Goal: Transaction & Acquisition: Purchase product/service

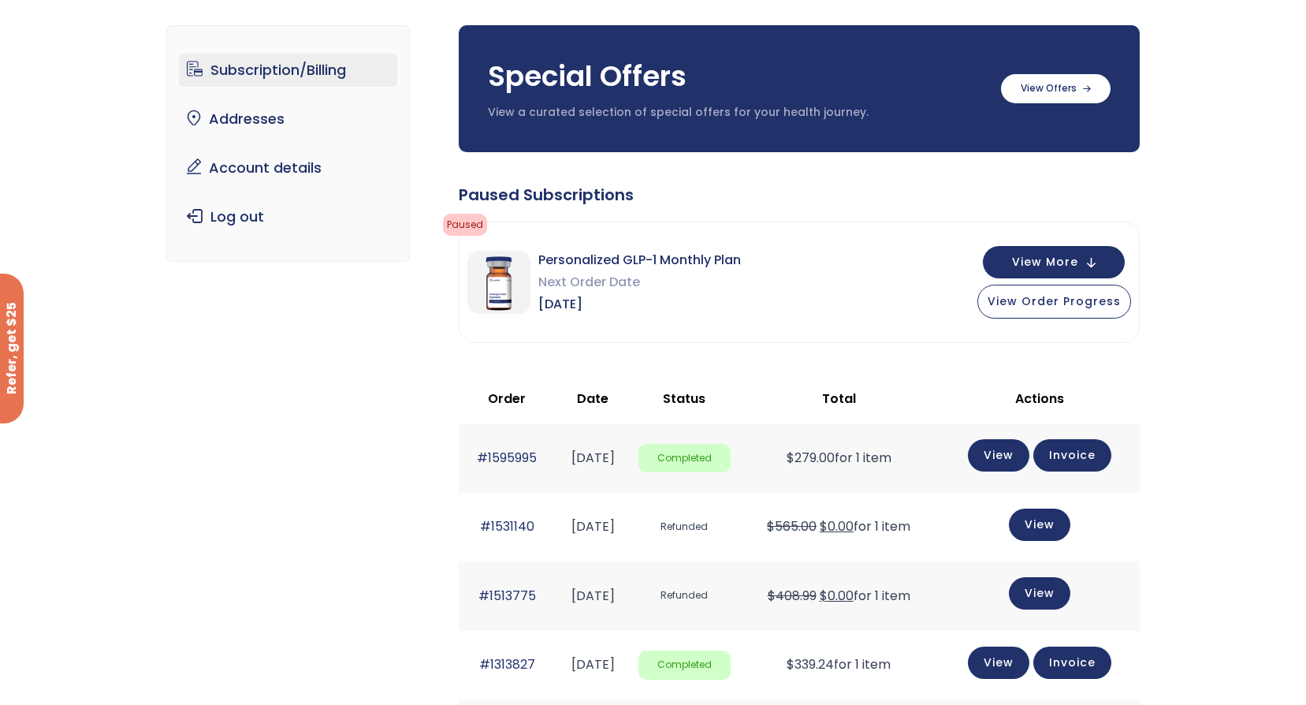
scroll to position [79, 0]
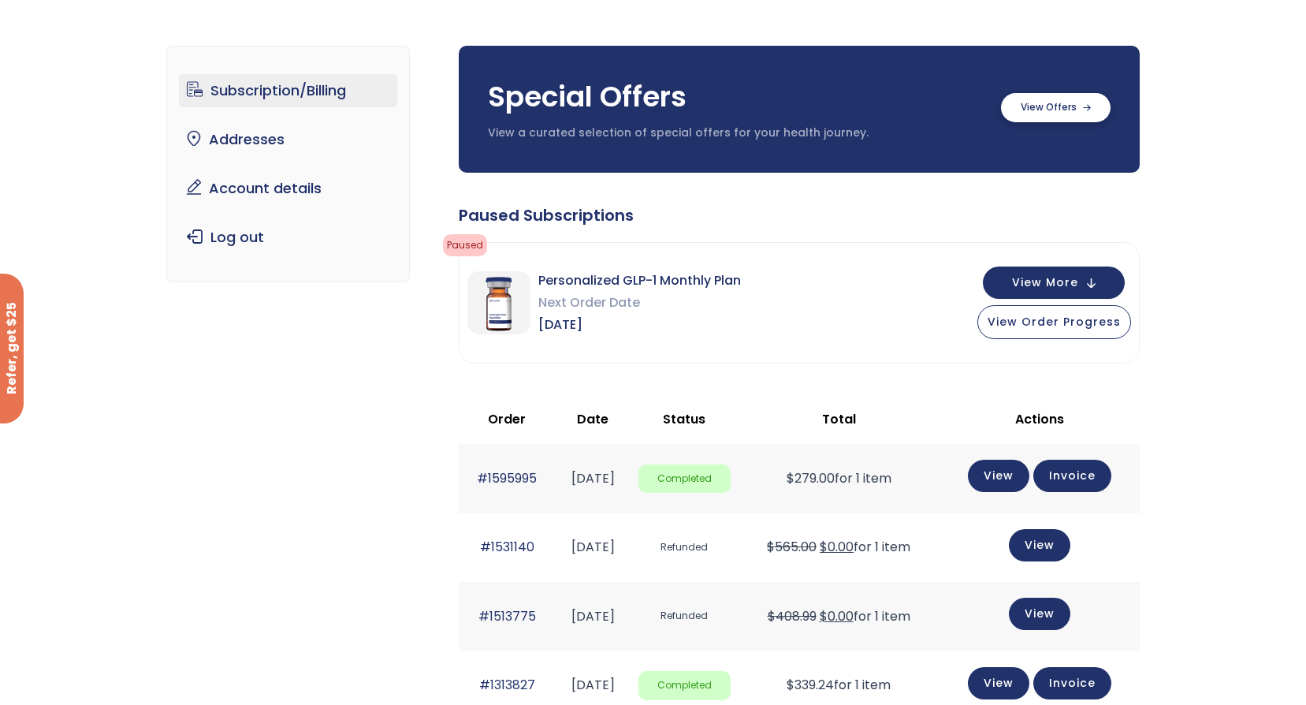
click at [1051, 106] on label at bounding box center [1056, 107] width 110 height 29
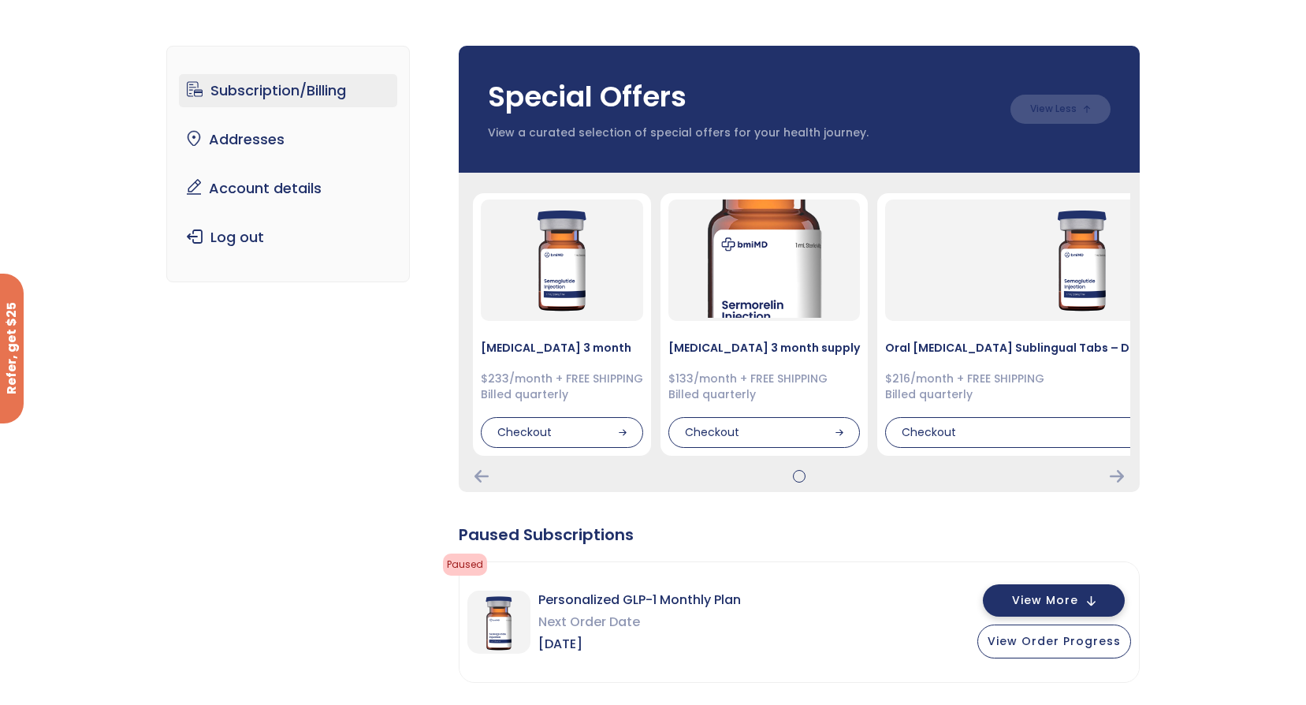
click at [1062, 601] on span "View More" at bounding box center [1045, 600] width 66 height 10
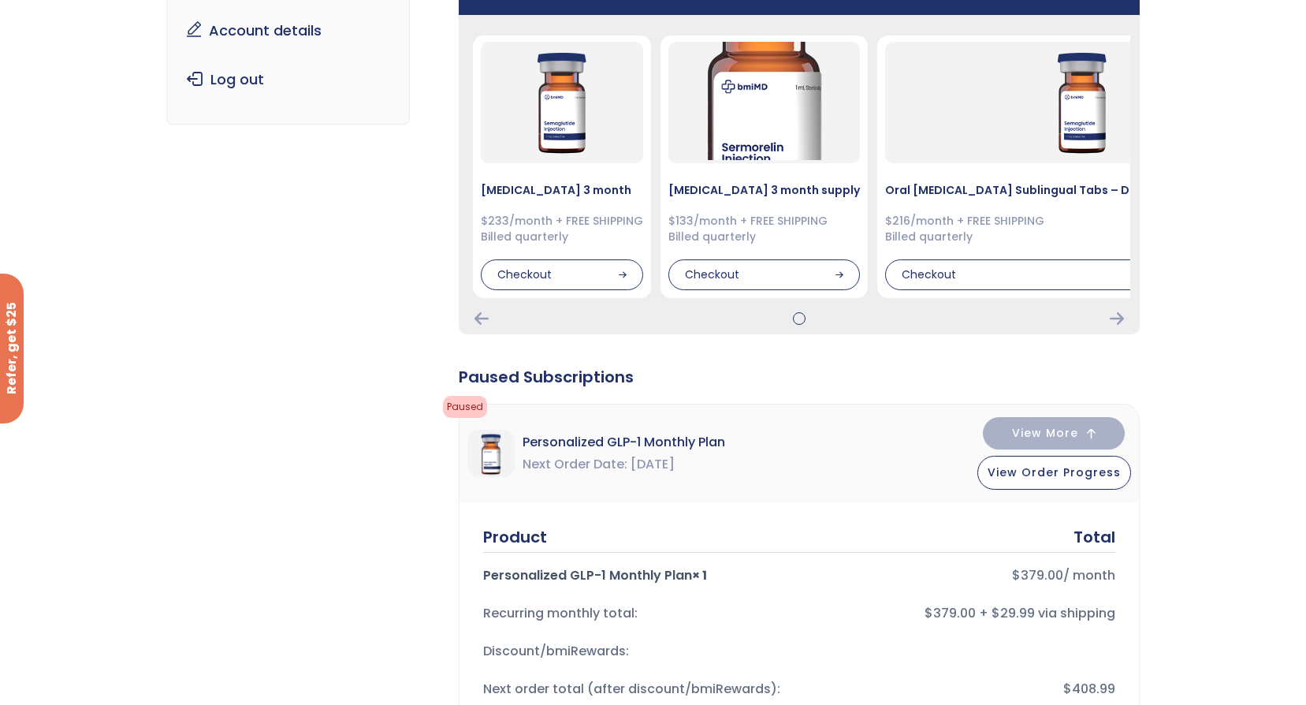
scroll to position [158, 0]
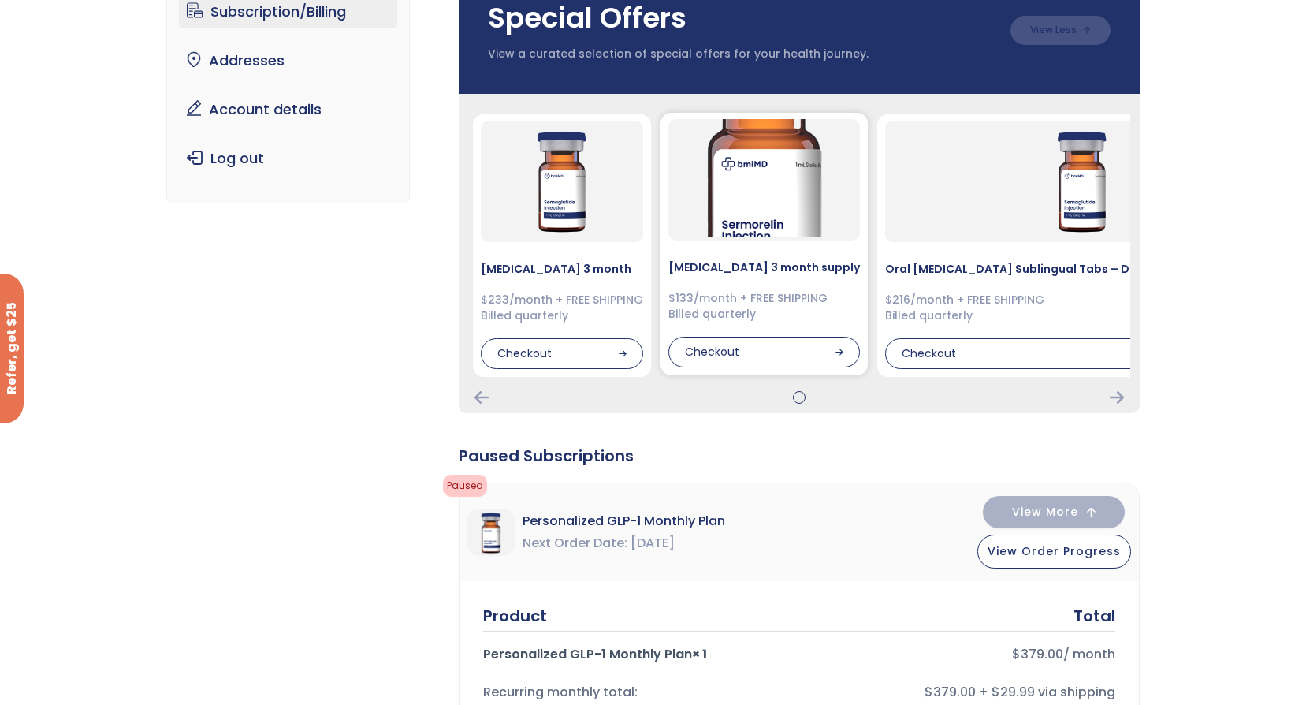
click at [706, 211] on img at bounding box center [764, 178] width 118 height 118
click at [729, 350] on div "Checkout" at bounding box center [764, 353] width 192 height 32
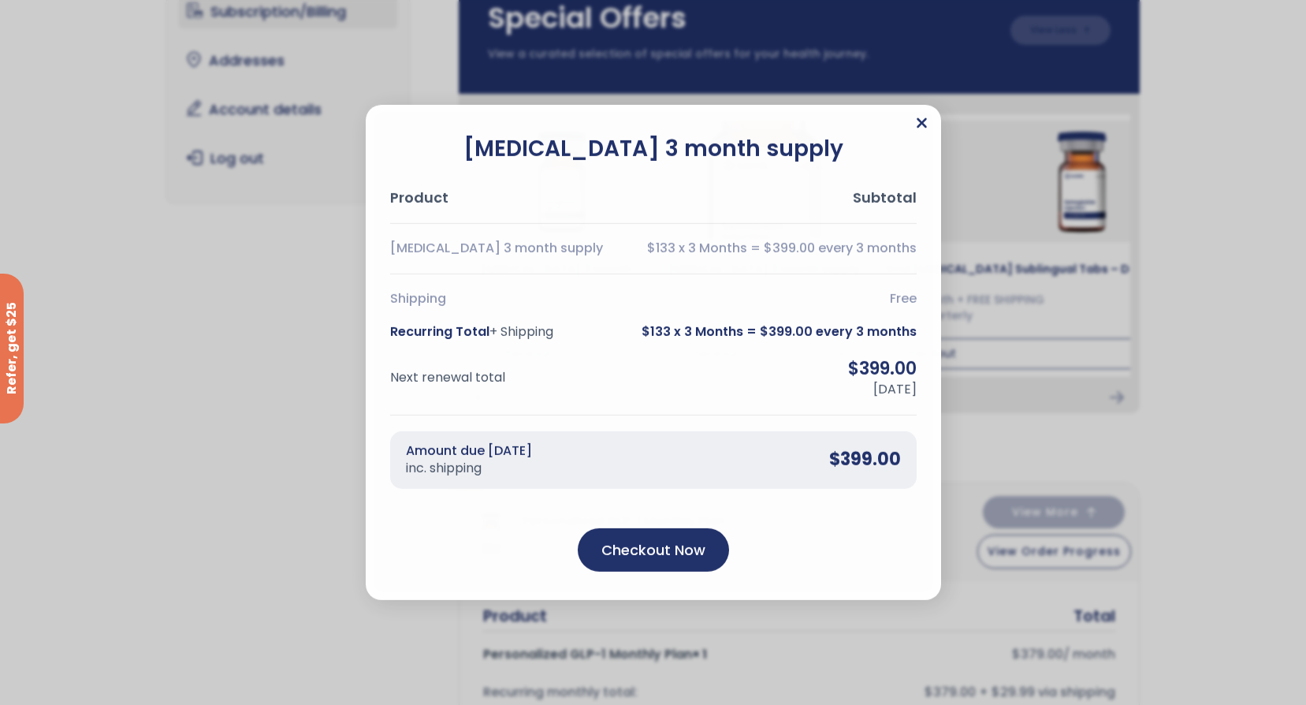
click at [921, 125] on icon "Close" at bounding box center [922, 123] width 12 height 16
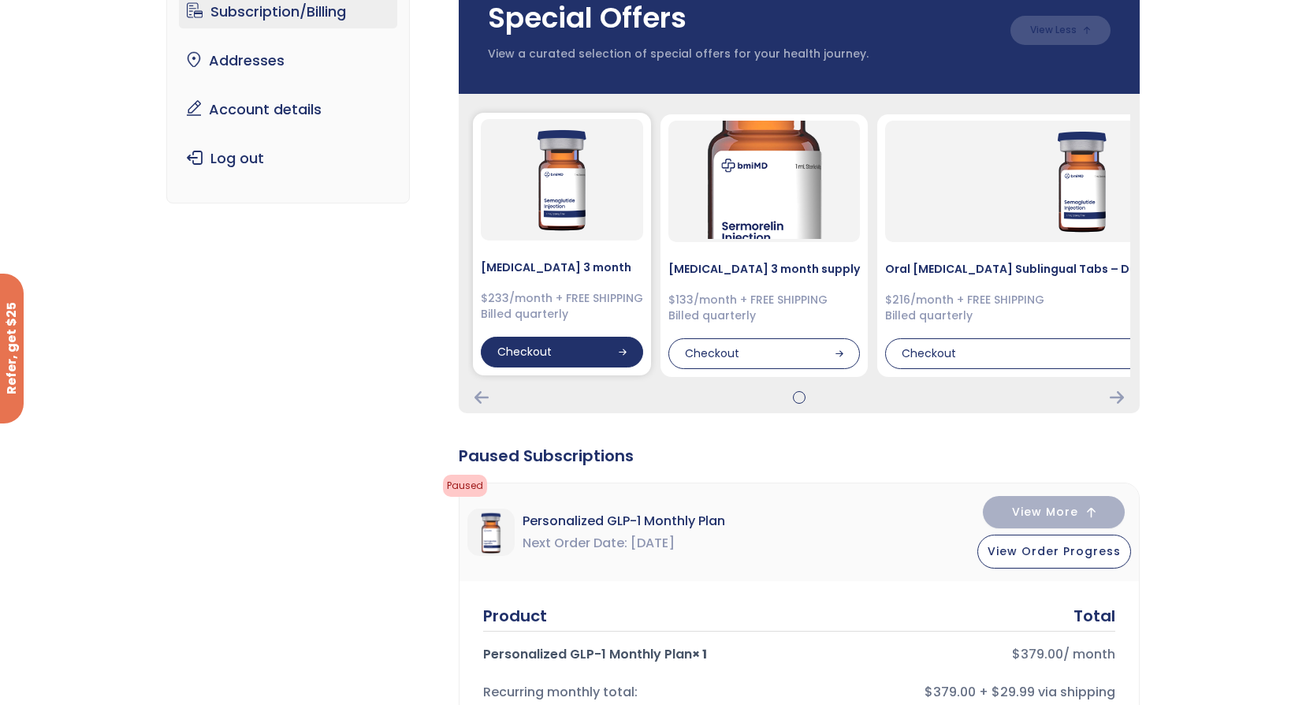
click at [556, 358] on div "Checkout" at bounding box center [562, 353] width 162 height 32
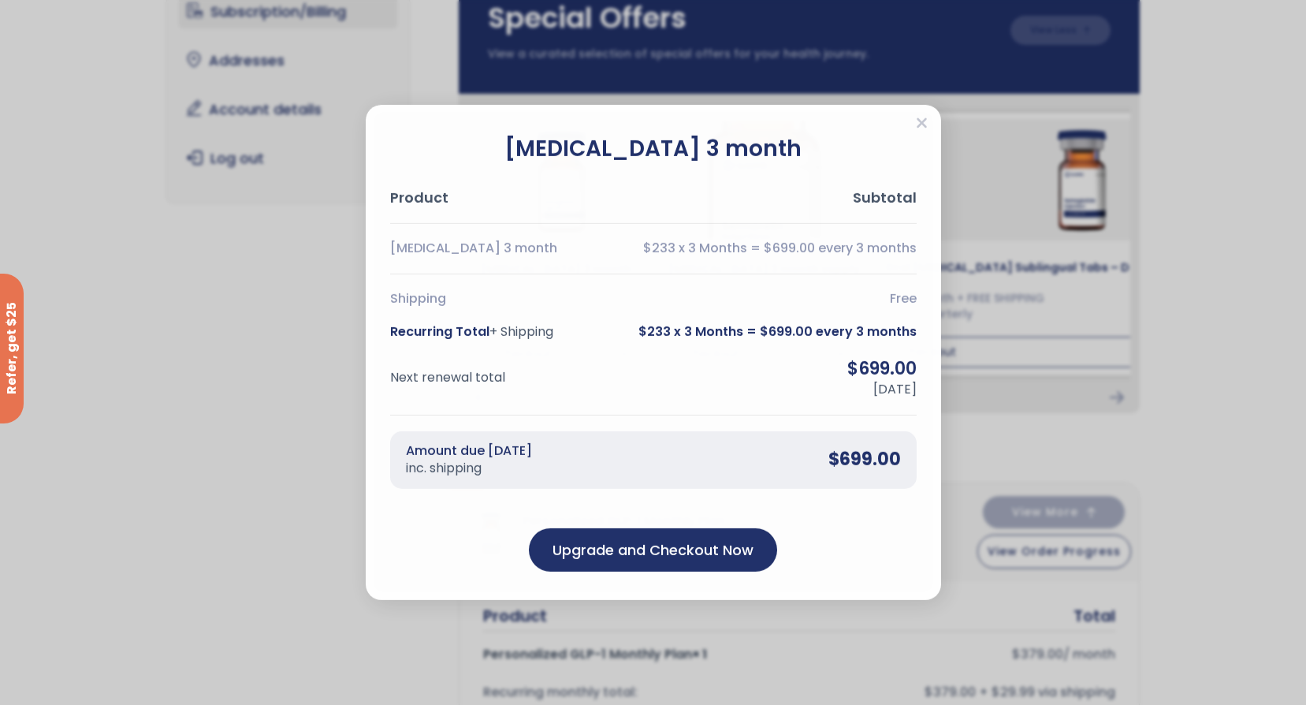
drag, startPoint x: 921, startPoint y: 120, endPoint x: 895, endPoint y: 165, distance: 52.3
click at [922, 120] on icon "Close" at bounding box center [922, 123] width 12 height 16
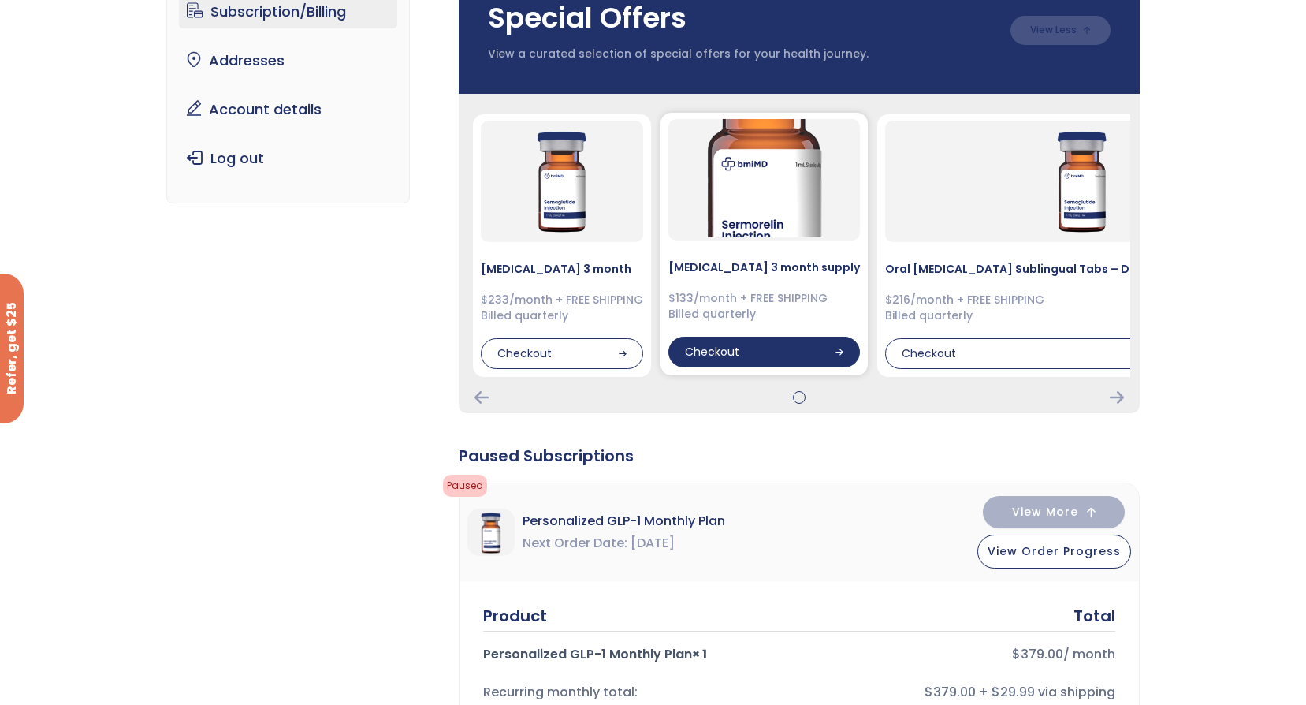
click at [739, 351] on div "Checkout" at bounding box center [764, 353] width 192 height 32
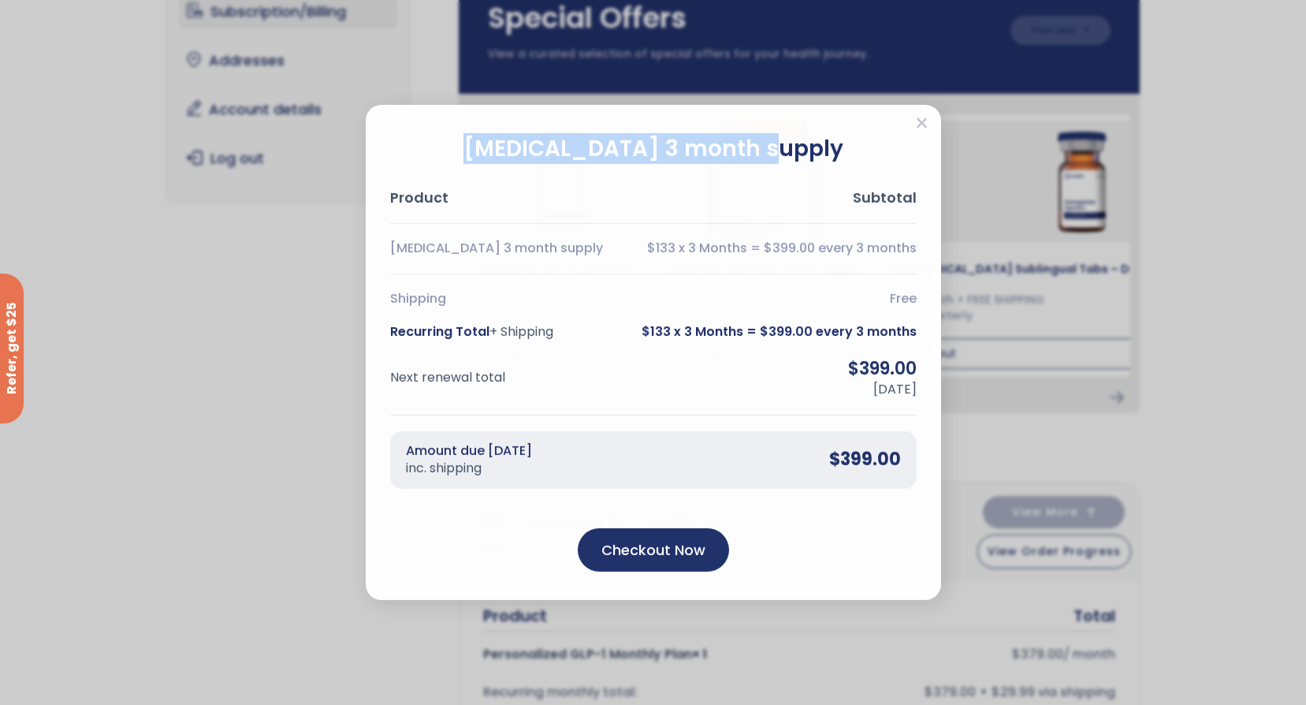
drag, startPoint x: 795, startPoint y: 151, endPoint x: 503, endPoint y: 151, distance: 292.4
click at [503, 151] on h2 "[MEDICAL_DATA] 3 month supply" at bounding box center [653, 148] width 526 height 31
drag, startPoint x: 809, startPoint y: 152, endPoint x: 478, endPoint y: 151, distance: 330.2
click at [478, 151] on h2 "[MEDICAL_DATA] 3 month supply" at bounding box center [653, 148] width 526 height 31
copy h2 "[MEDICAL_DATA] 3 month supply"
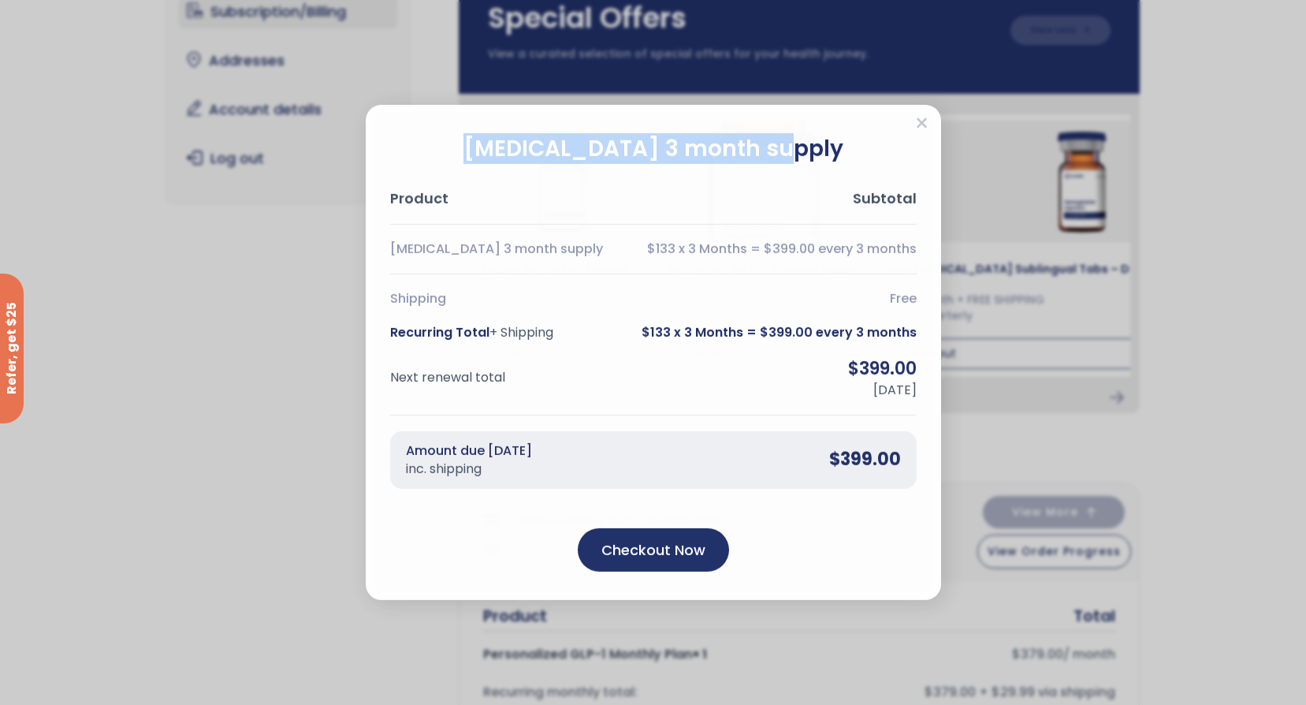
copy h2 "[MEDICAL_DATA] 3 month supply"
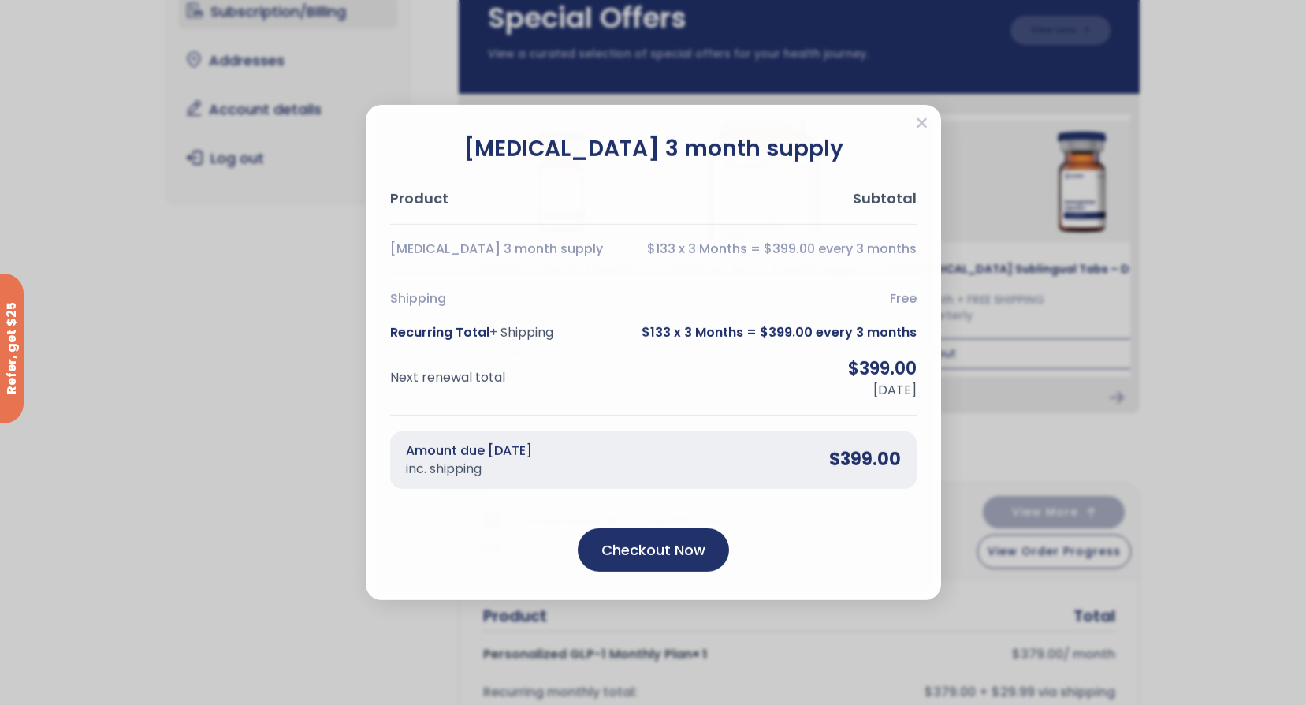
click at [198, 396] on div "[MEDICAL_DATA] 3 month supply Product Subtotal [MEDICAL_DATA] 3 month supply $1…" at bounding box center [653, 352] width 1306 height 705
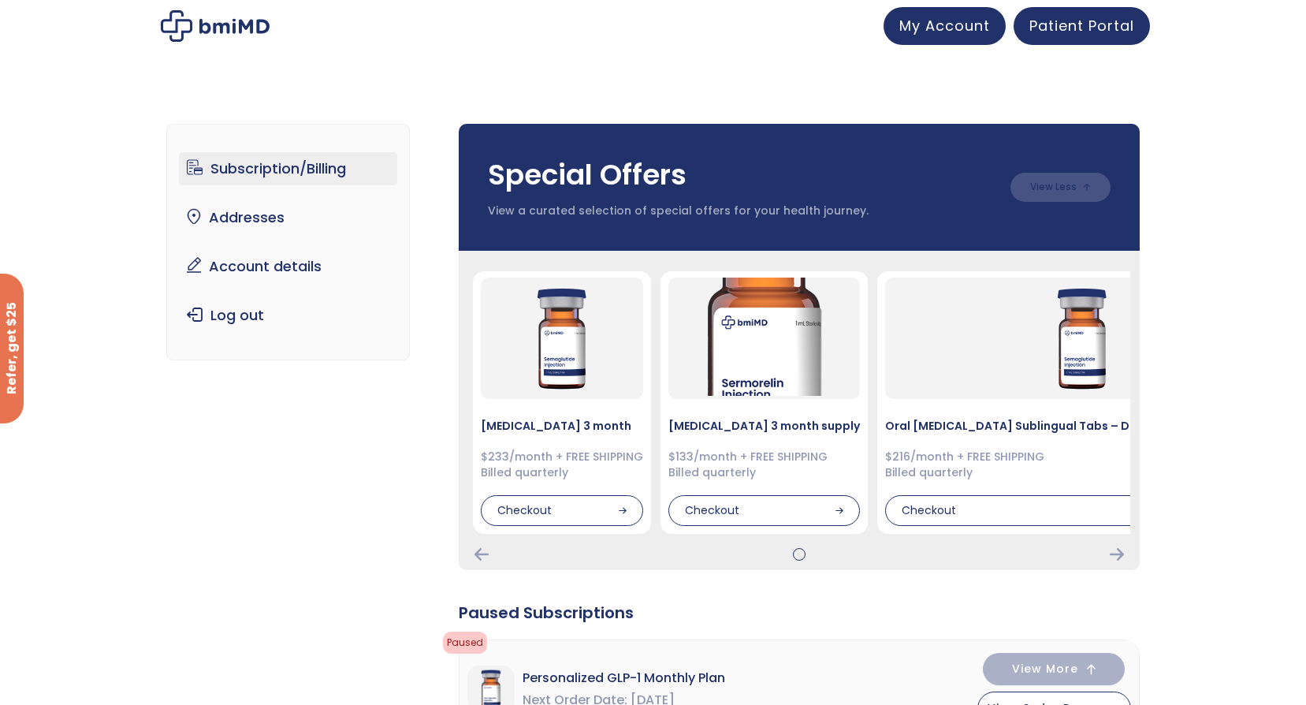
scroll to position [0, 0]
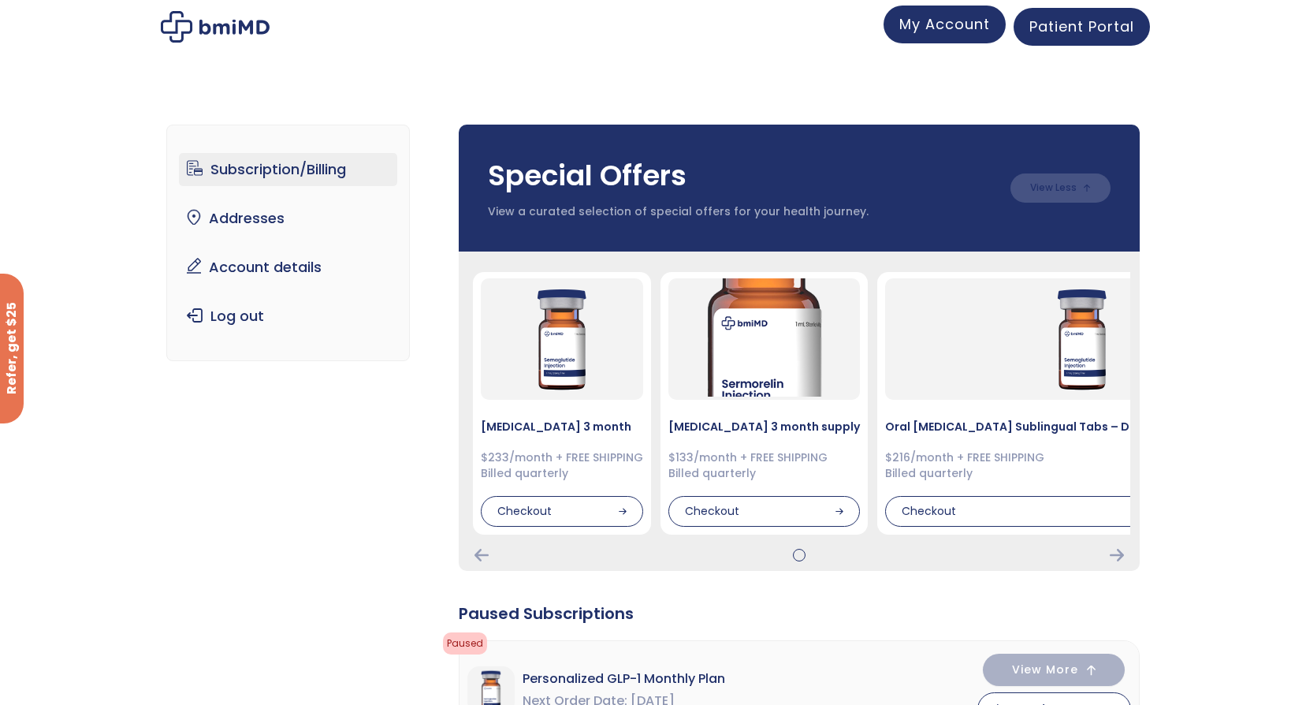
click at [943, 30] on span "My Account" at bounding box center [944, 24] width 91 height 20
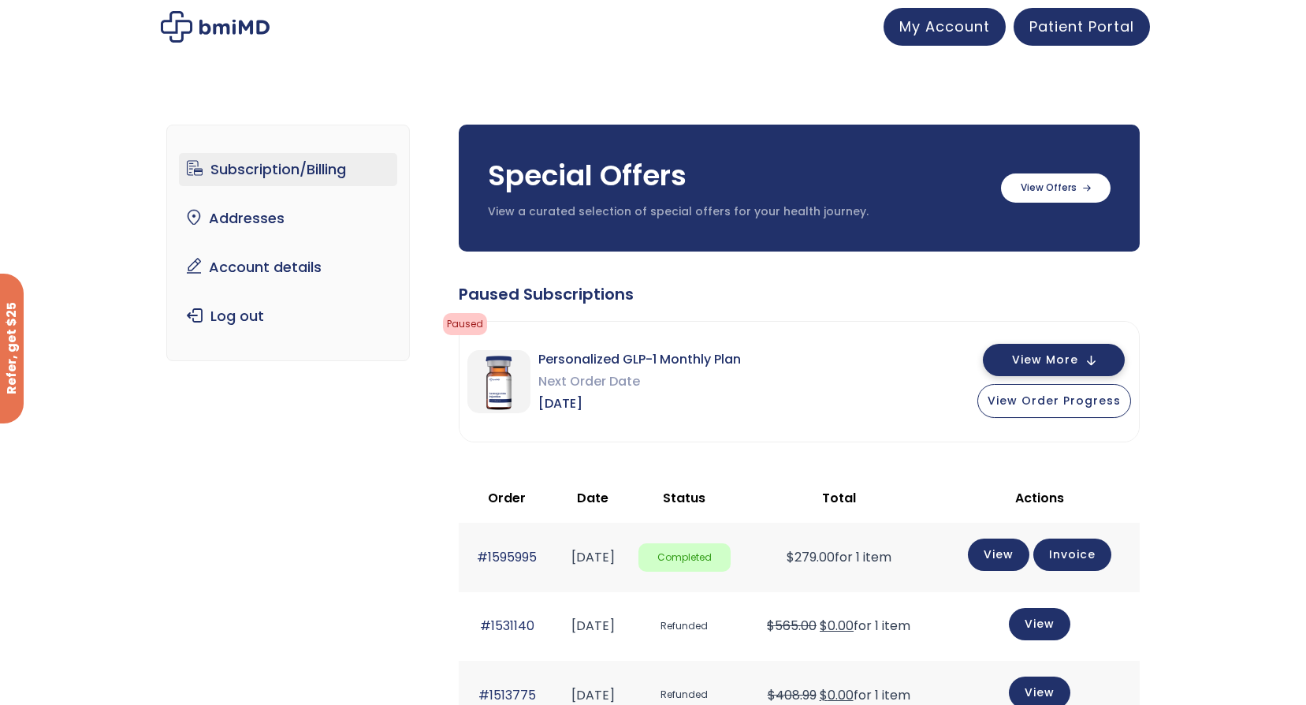
click at [1060, 360] on span "View More" at bounding box center [1045, 360] width 66 height 10
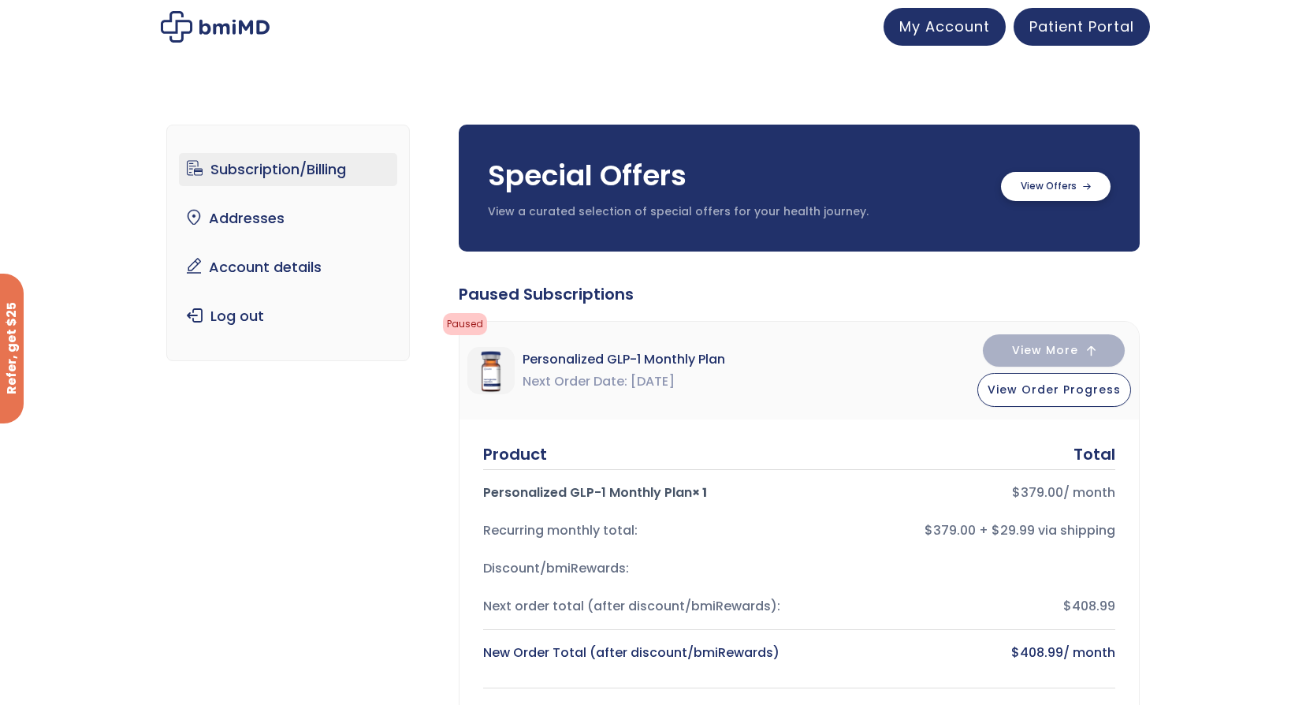
click at [1088, 184] on icon at bounding box center [1087, 186] width 8 height 7
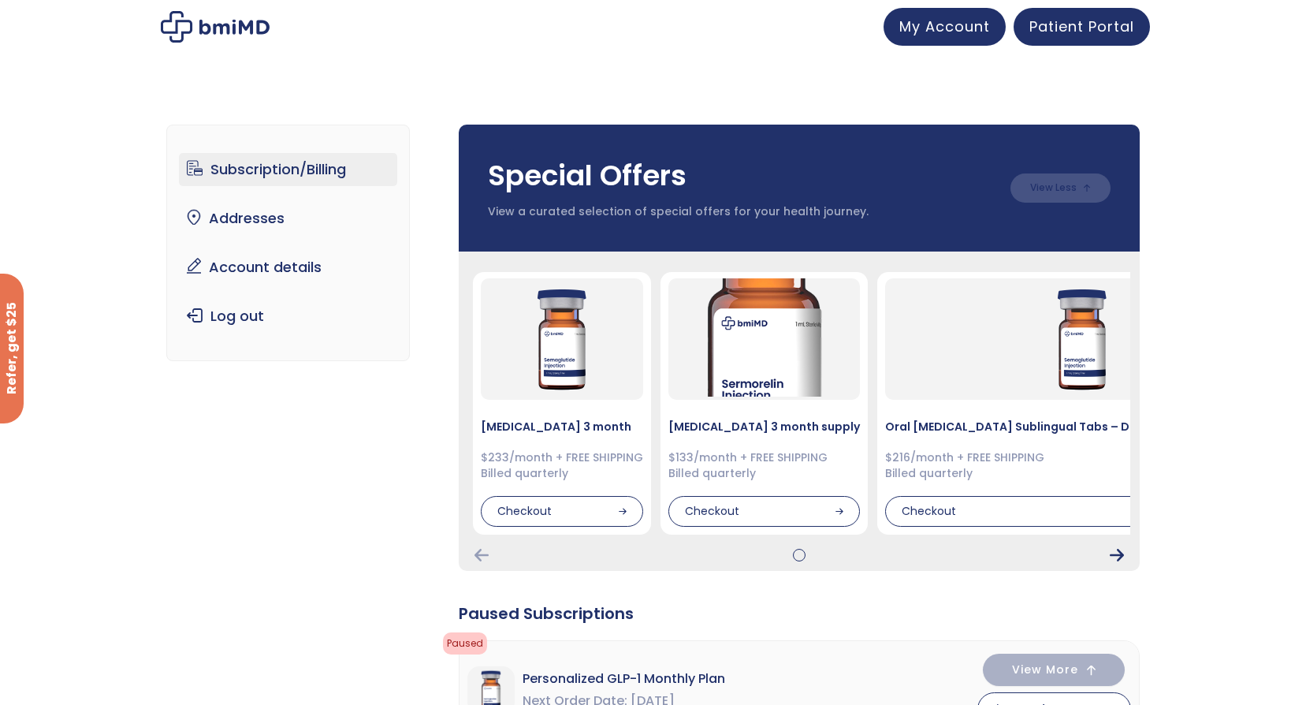
click at [1111, 558] on icon "Next Card" at bounding box center [1117, 555] width 14 height 13
click at [1122, 549] on icon "Next Card" at bounding box center [1117, 555] width 14 height 13
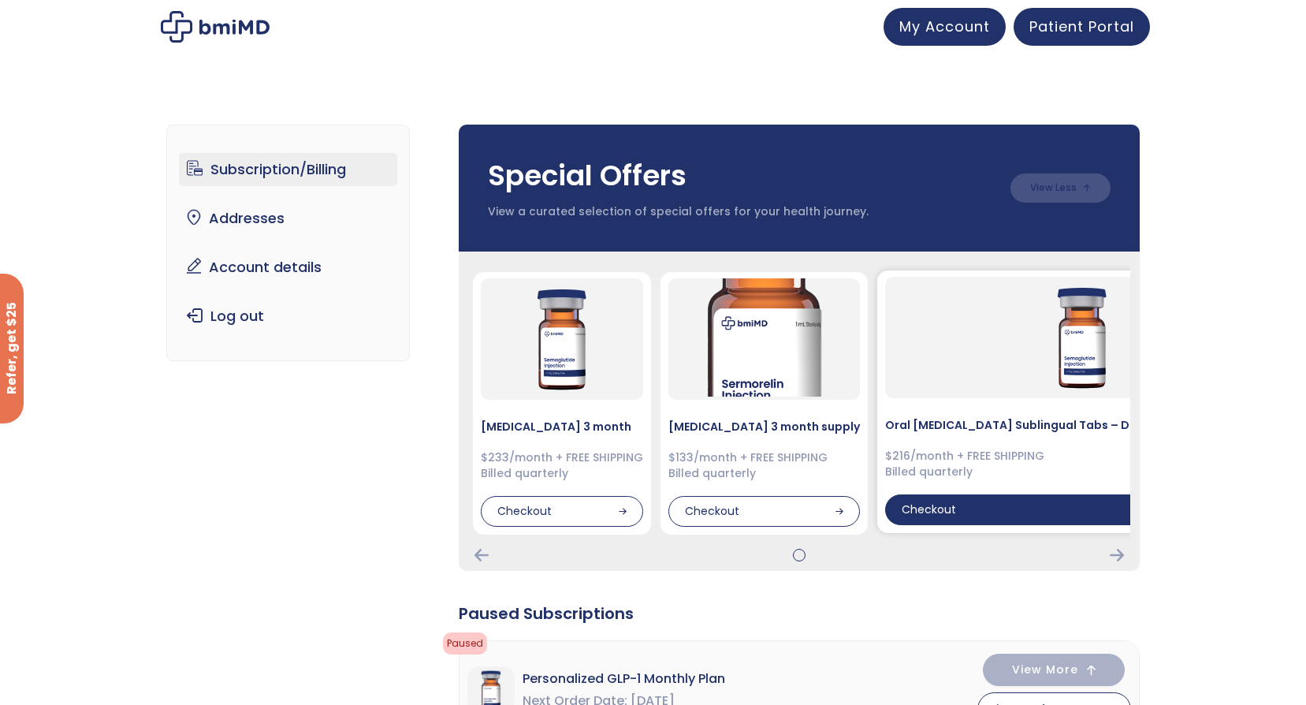
click at [925, 508] on div "Checkout" at bounding box center [1082, 510] width 395 height 32
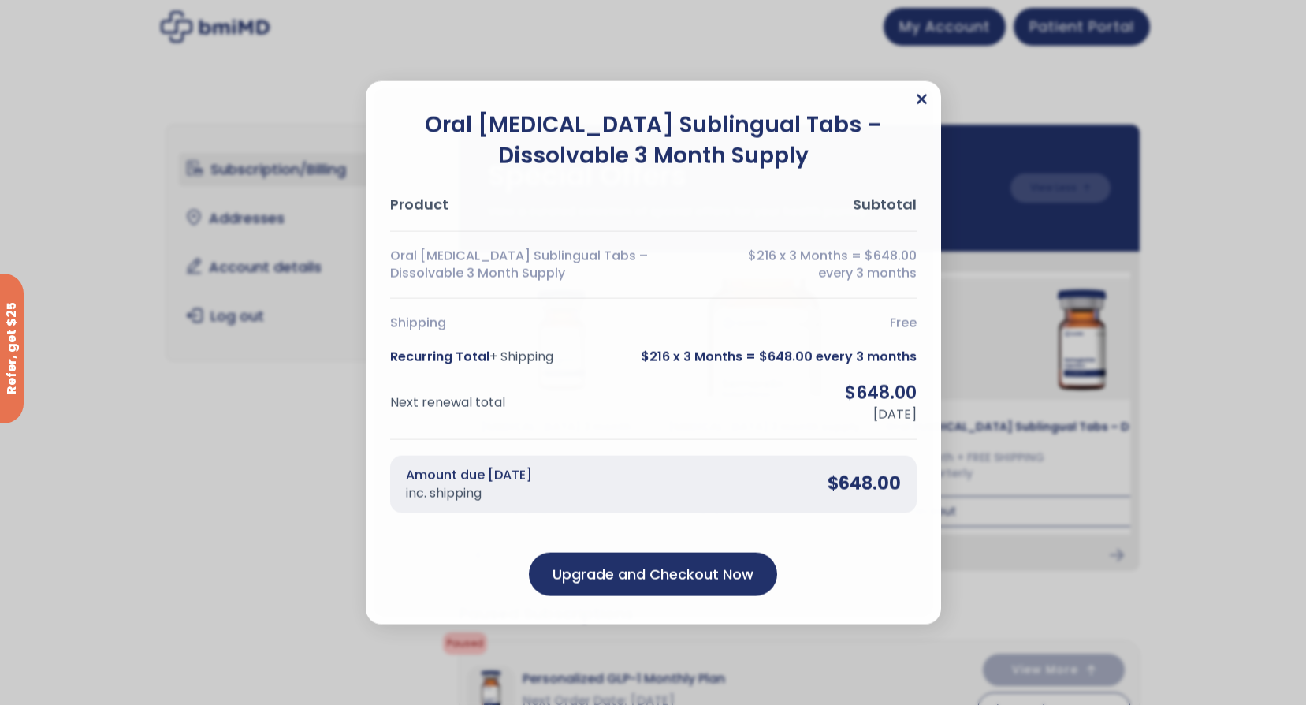
click at [920, 97] on icon "Close" at bounding box center [922, 99] width 10 height 10
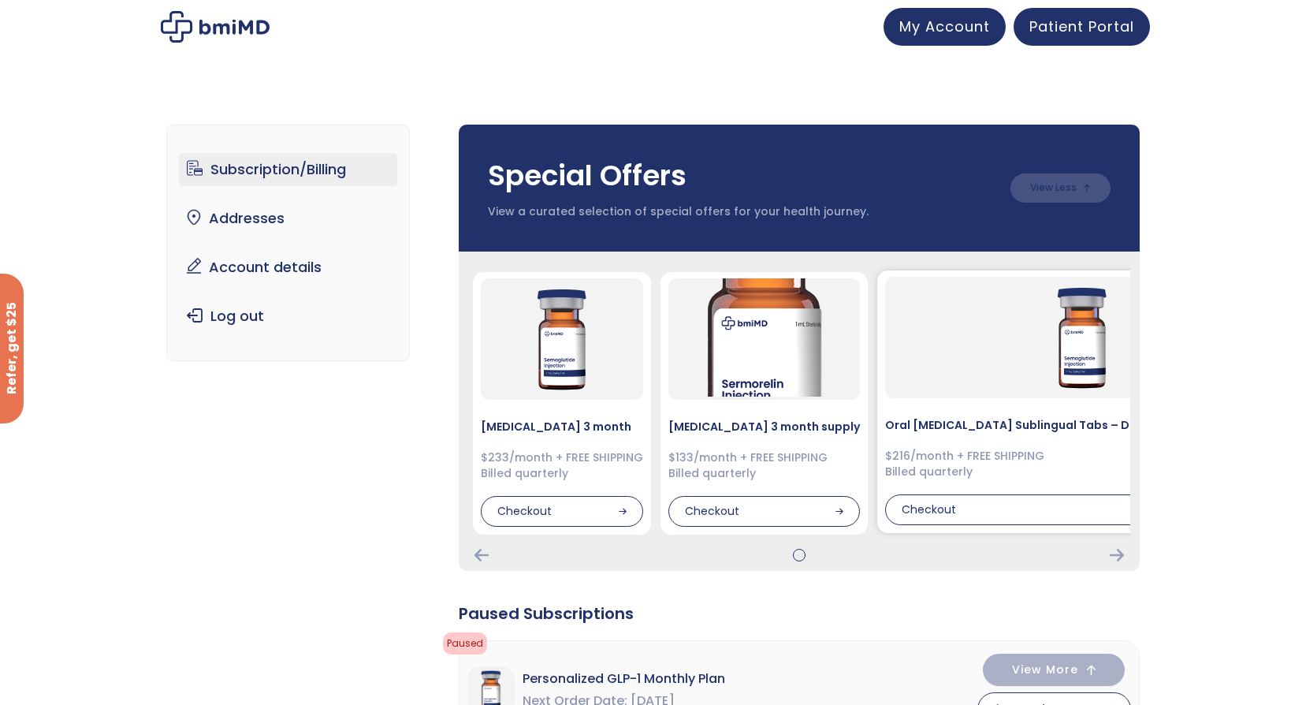
click at [1058, 402] on div "Oral Semaglutide Sublingual Tabs – Dissolvable 3 Month Supply $216/month + FREE…" at bounding box center [1082, 401] width 411 height 262
click at [1009, 433] on div "Oral Semaglutide Sublingual Tabs – Dissolvable 3 Month Supply $216/month + FREE…" at bounding box center [1082, 401] width 411 height 262
click at [936, 505] on div "Checkout" at bounding box center [1082, 510] width 395 height 32
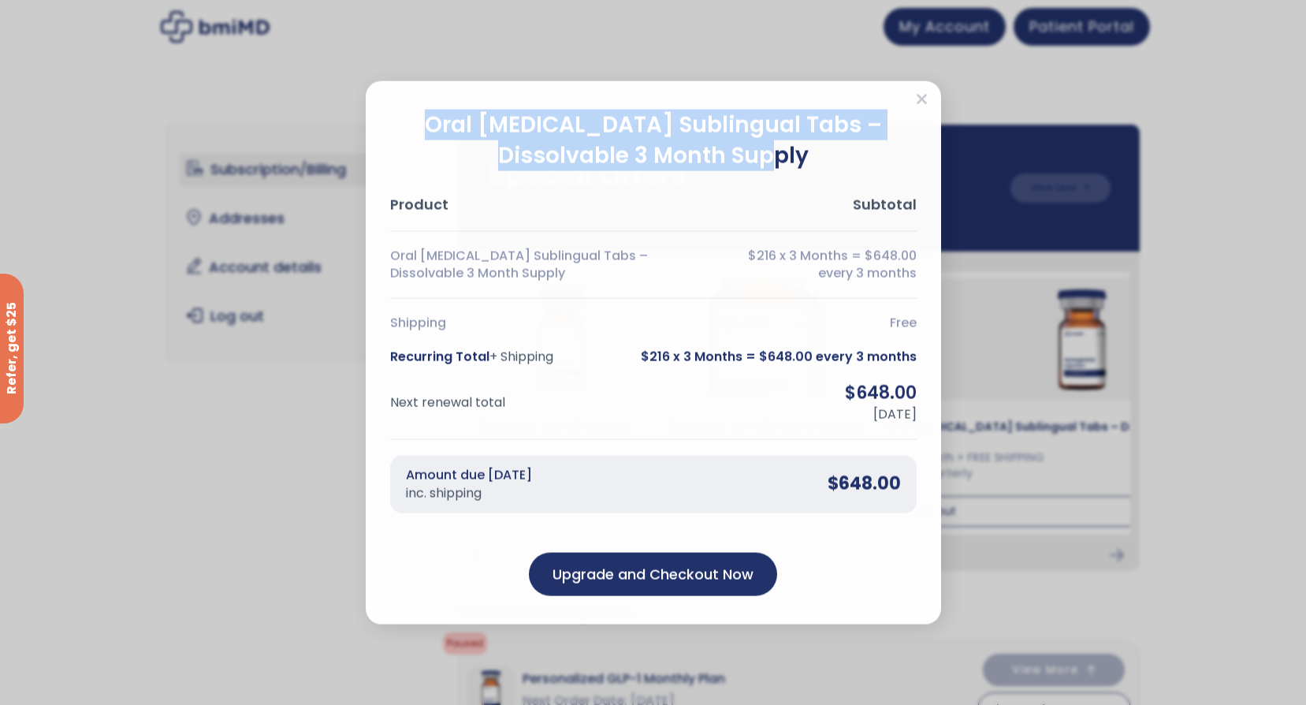
drag, startPoint x: 463, startPoint y: 118, endPoint x: 832, endPoint y: 160, distance: 370.4
click at [832, 160] on h2 "Oral Semaglutide Sublingual Tabs – Dissolvable 3 Month Supply" at bounding box center [653, 139] width 526 height 61
copy h2 "Oral Semaglutide Sublingual Tabs – Dissolvable 3 Month Supply"
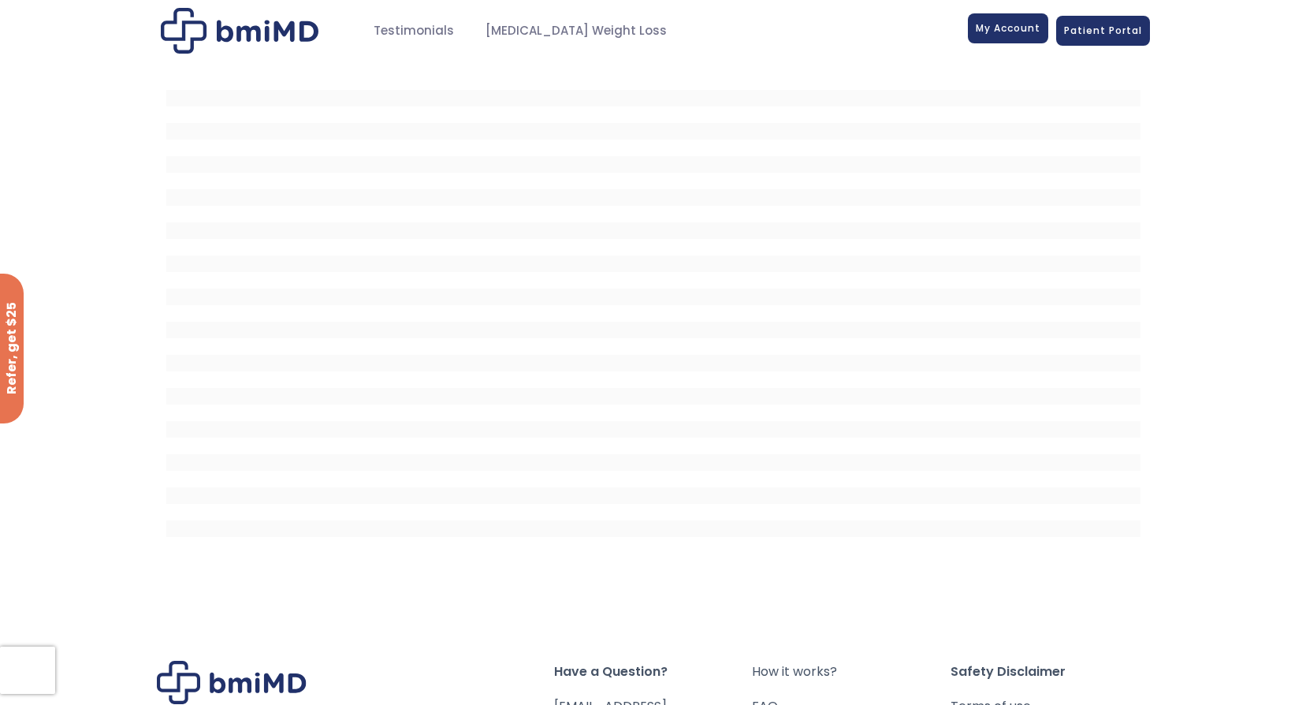
click at [1036, 32] on span "My Account" at bounding box center [1008, 27] width 65 height 13
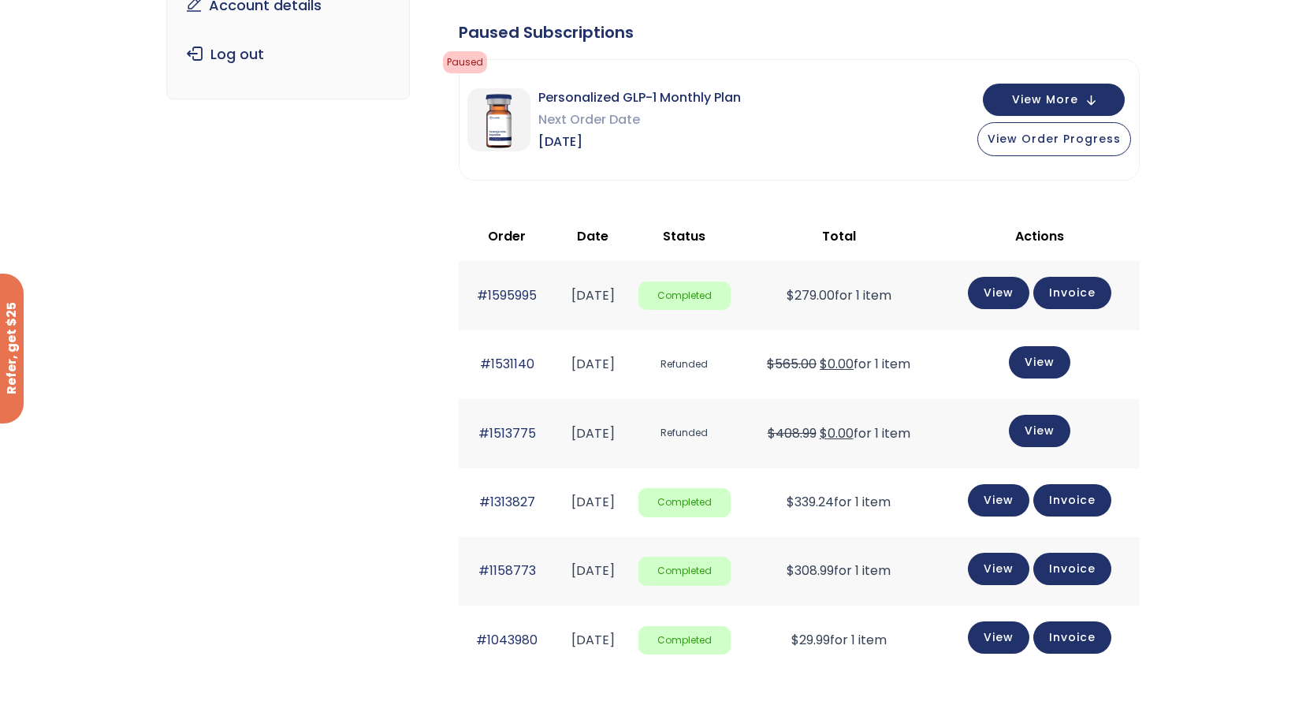
scroll to position [236, 0]
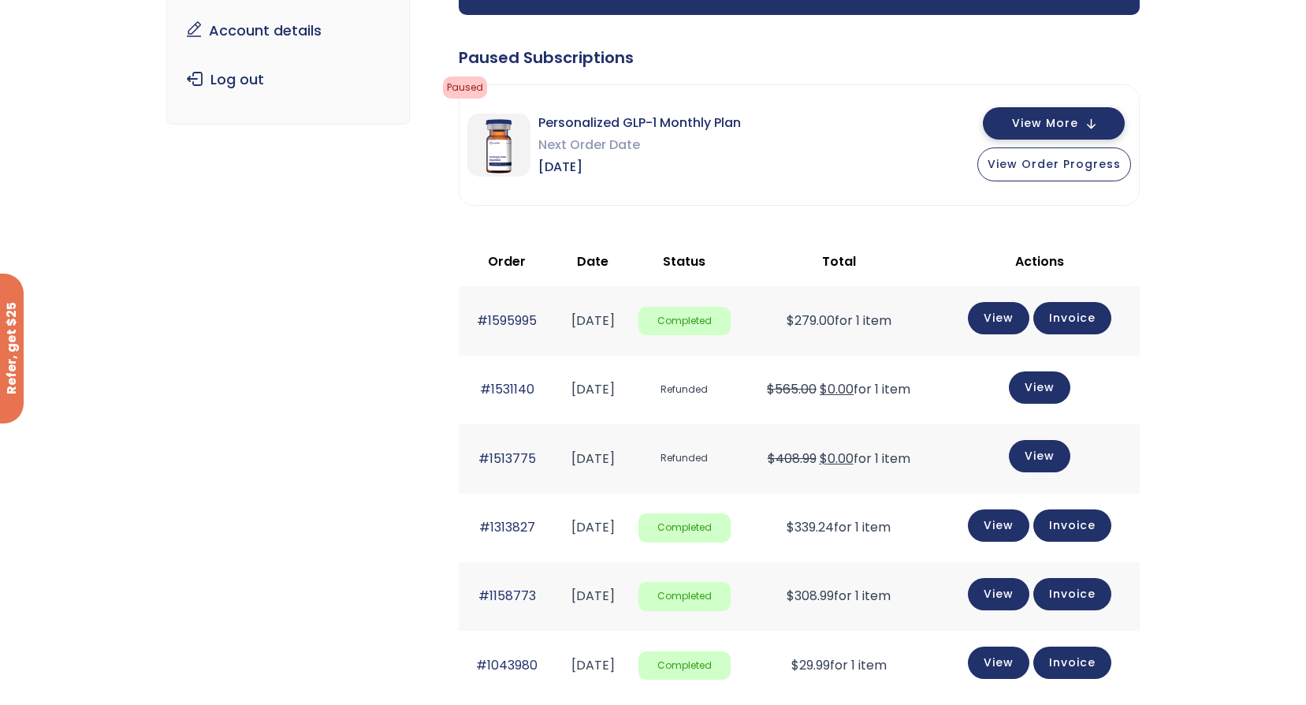
click at [1060, 124] on span "View More" at bounding box center [1045, 123] width 66 height 10
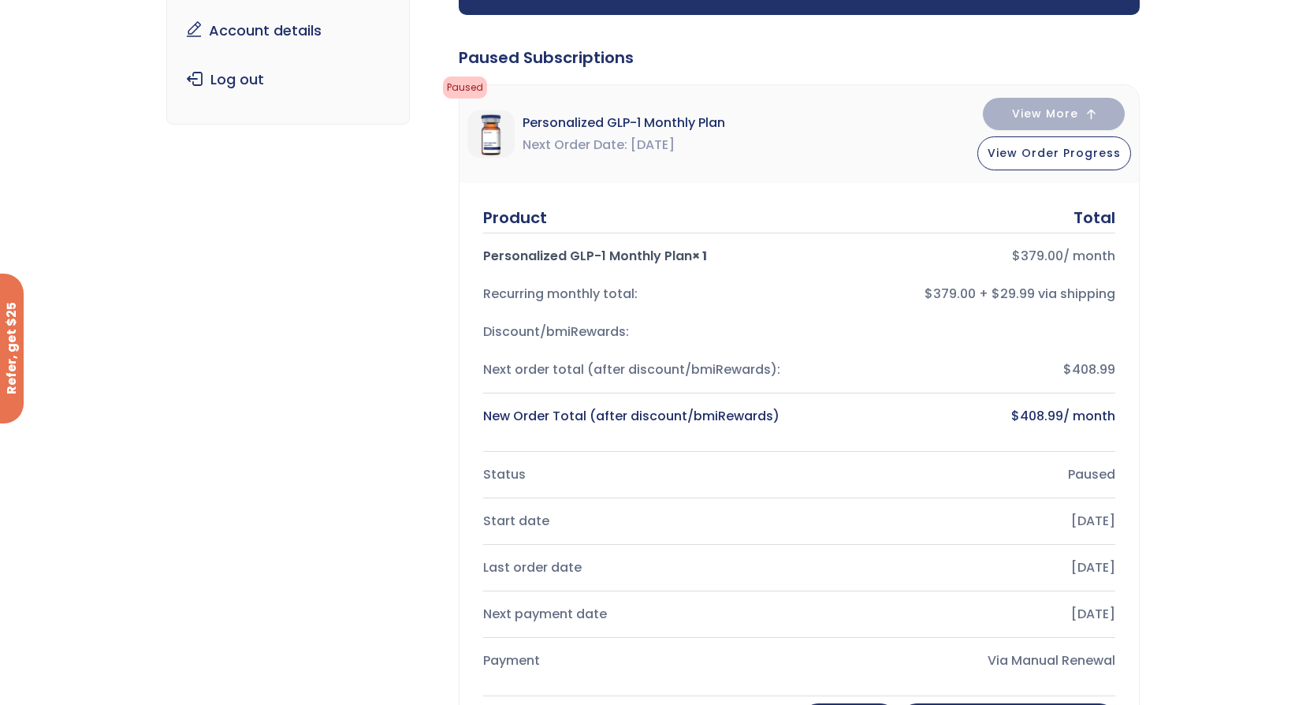
scroll to position [0, 0]
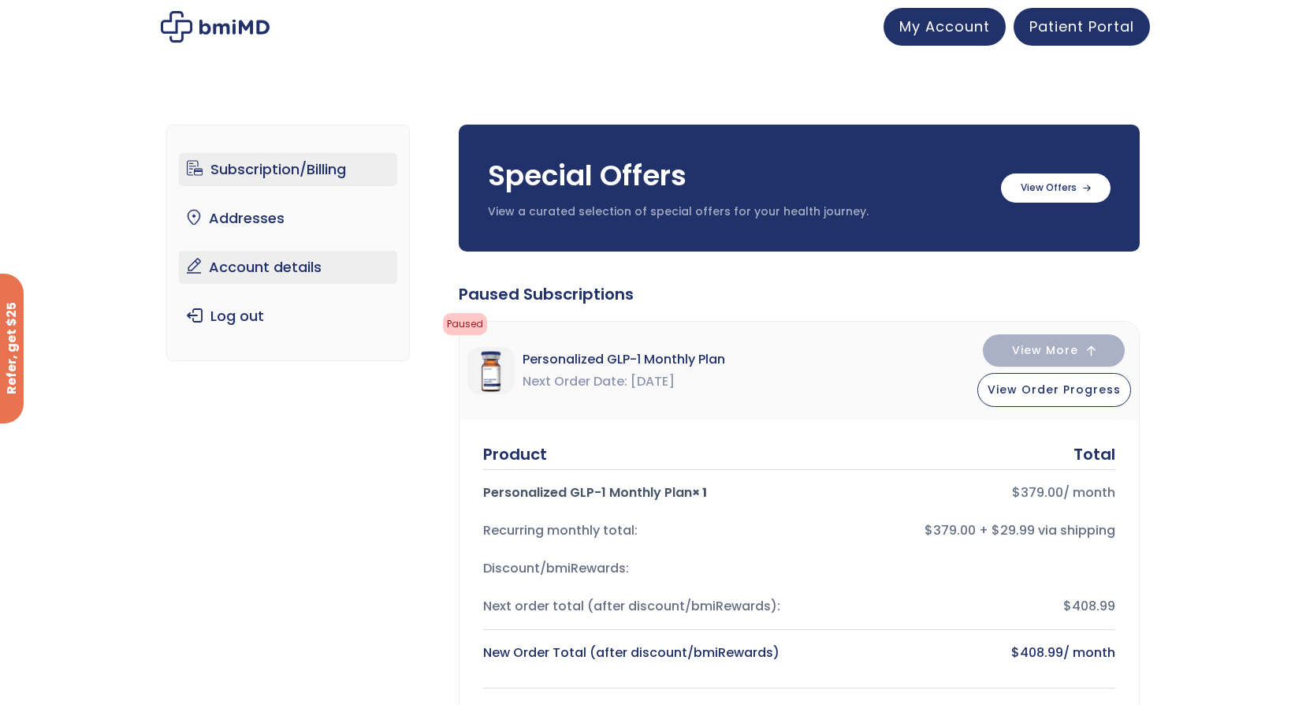
click at [265, 273] on link "Account details" at bounding box center [288, 267] width 218 height 33
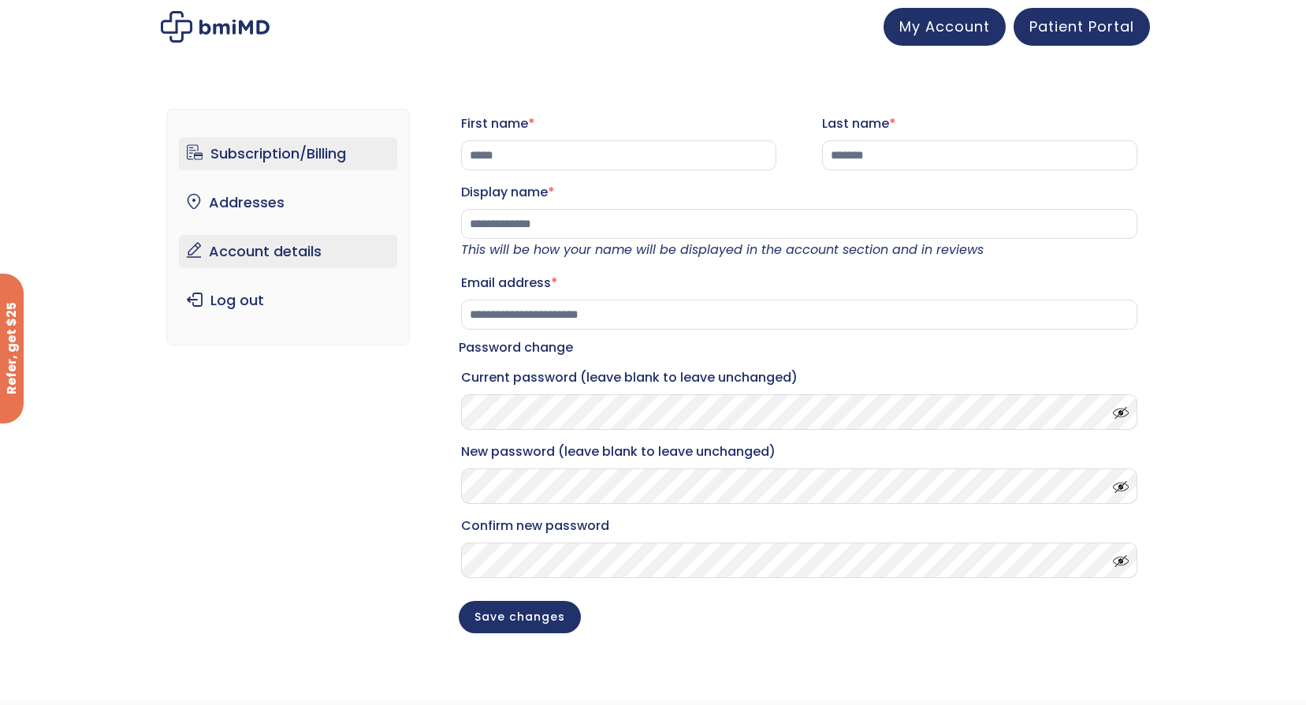
click at [307, 137] on link "Subscription/Billing" at bounding box center [288, 153] width 218 height 33
click at [300, 150] on link "Subscription/Billing" at bounding box center [288, 153] width 218 height 33
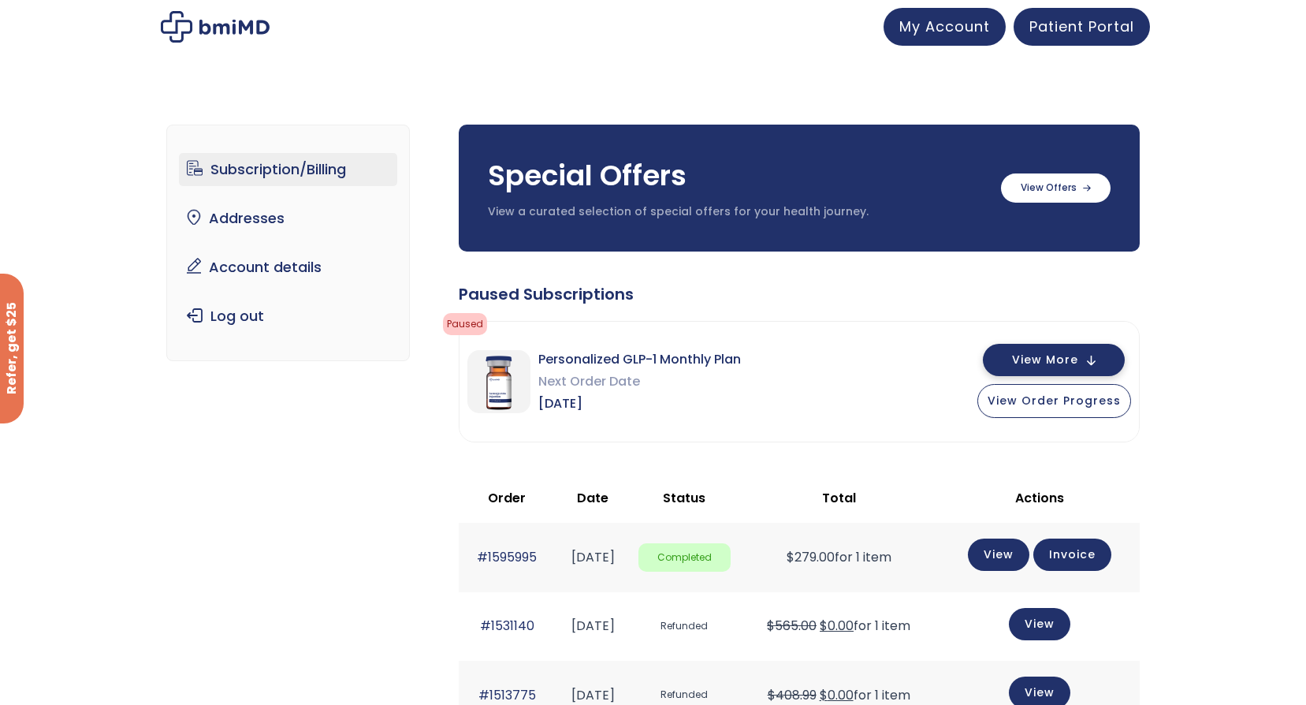
click at [1070, 361] on span "View More" at bounding box center [1045, 360] width 66 height 10
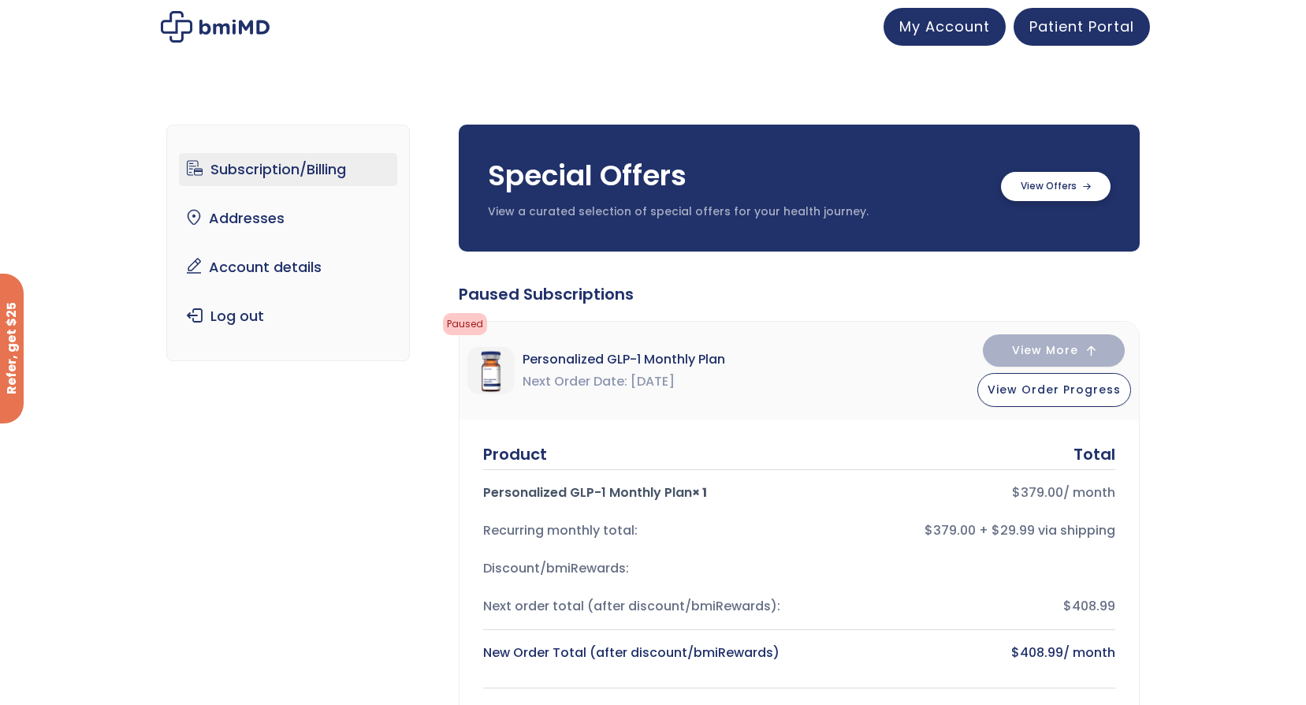
click at [1080, 180] on label at bounding box center [1056, 186] width 110 height 29
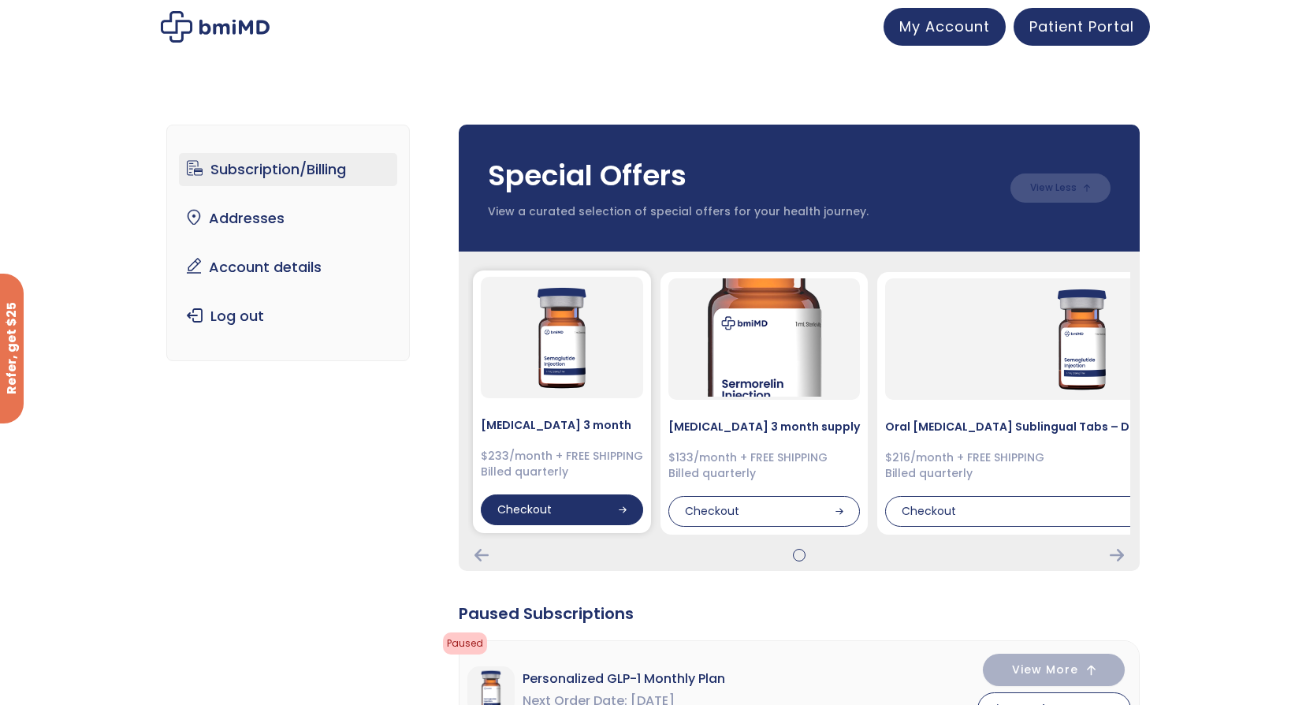
click at [559, 511] on div "Checkout" at bounding box center [562, 510] width 162 height 32
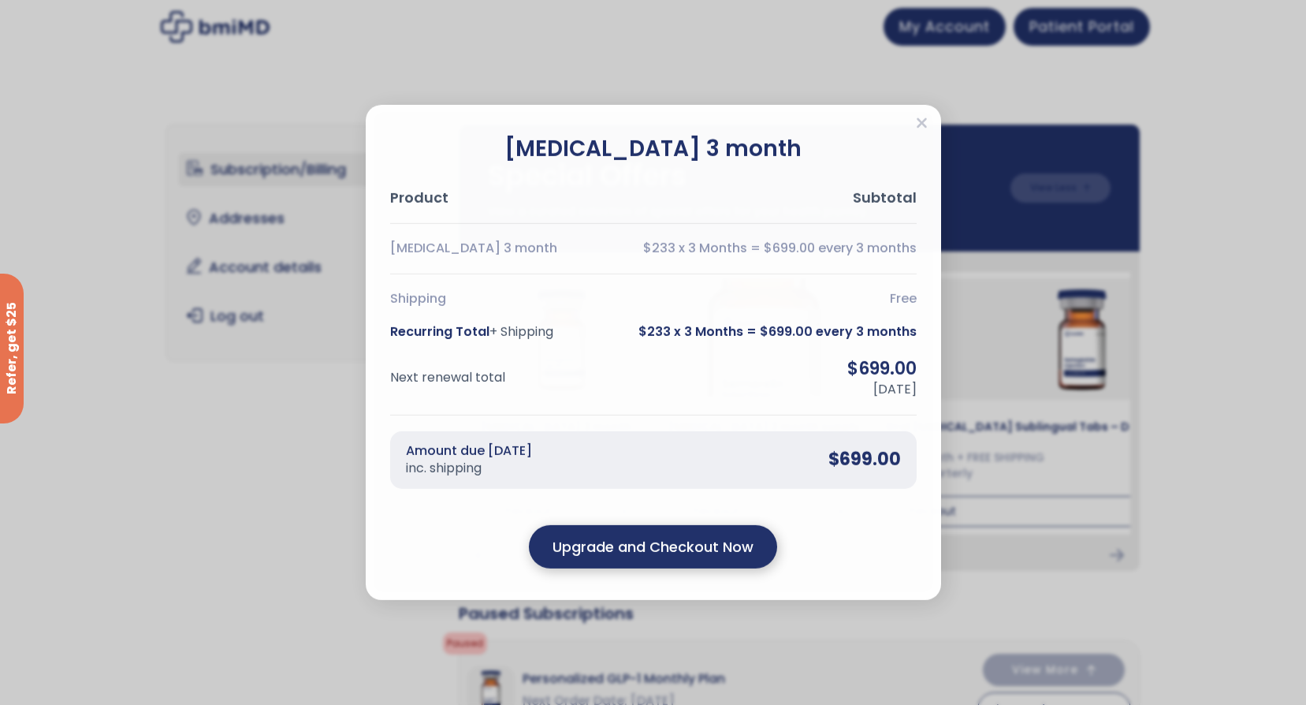
click at [693, 545] on output "Upgrade and Checkout Now" at bounding box center [653, 546] width 201 height 21
click at [690, 541] on output "Upgrade and Checkout Now" at bounding box center [653, 546] width 201 height 21
click at [612, 545] on output "Upgrade and Checkout Now" at bounding box center [653, 546] width 201 height 21
click at [921, 123] on icon "Close" at bounding box center [922, 123] width 10 height 10
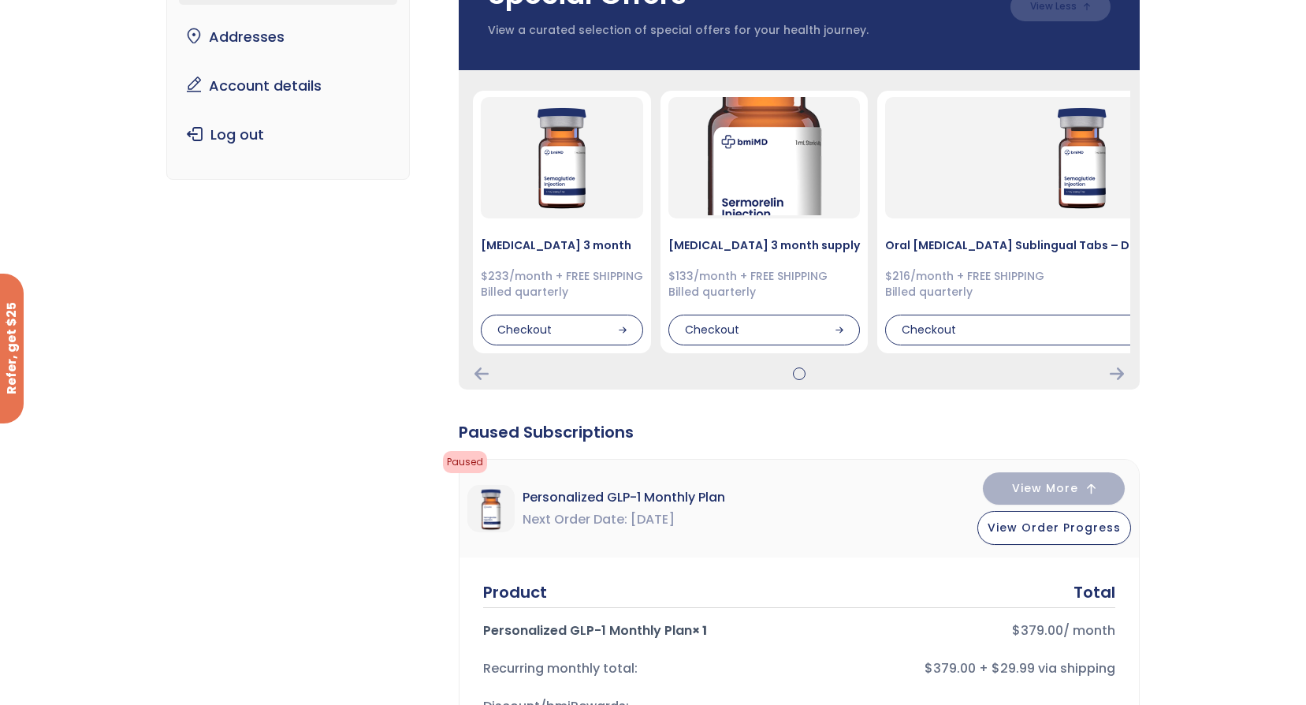
scroll to position [394, 0]
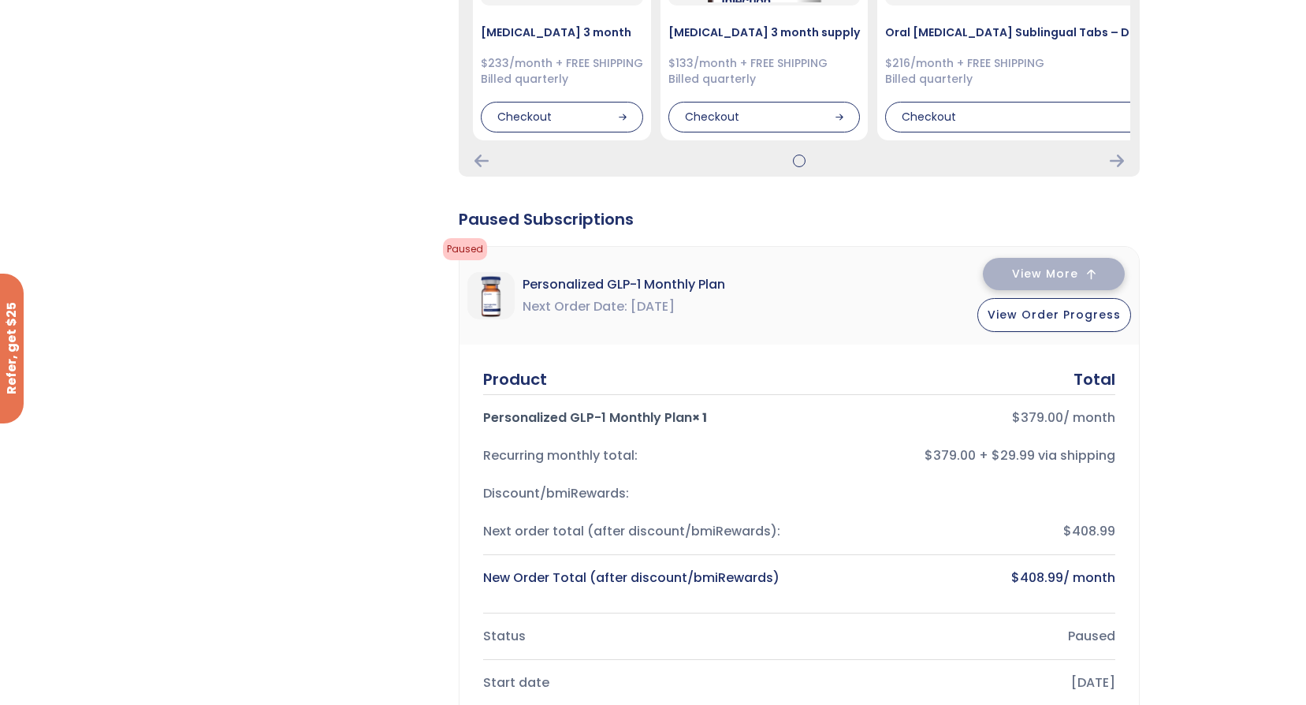
click at [1058, 269] on span "View More" at bounding box center [1045, 274] width 66 height 10
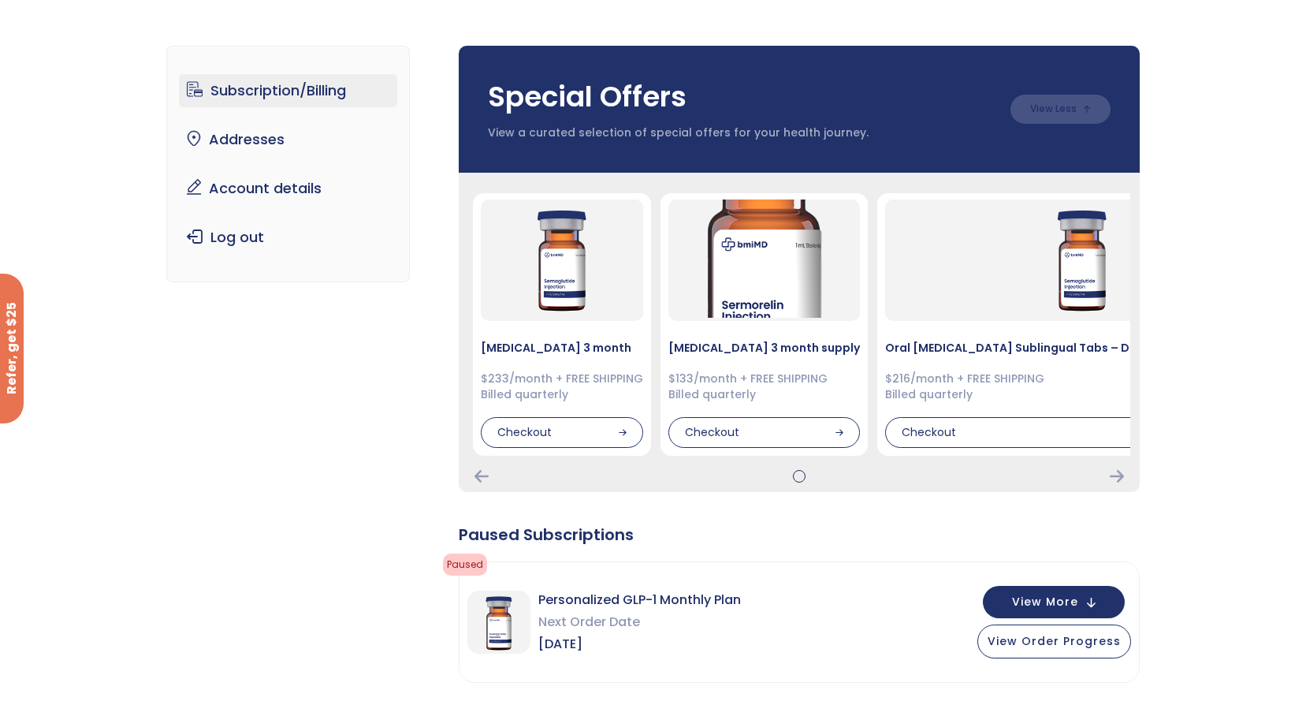
scroll to position [0, 0]
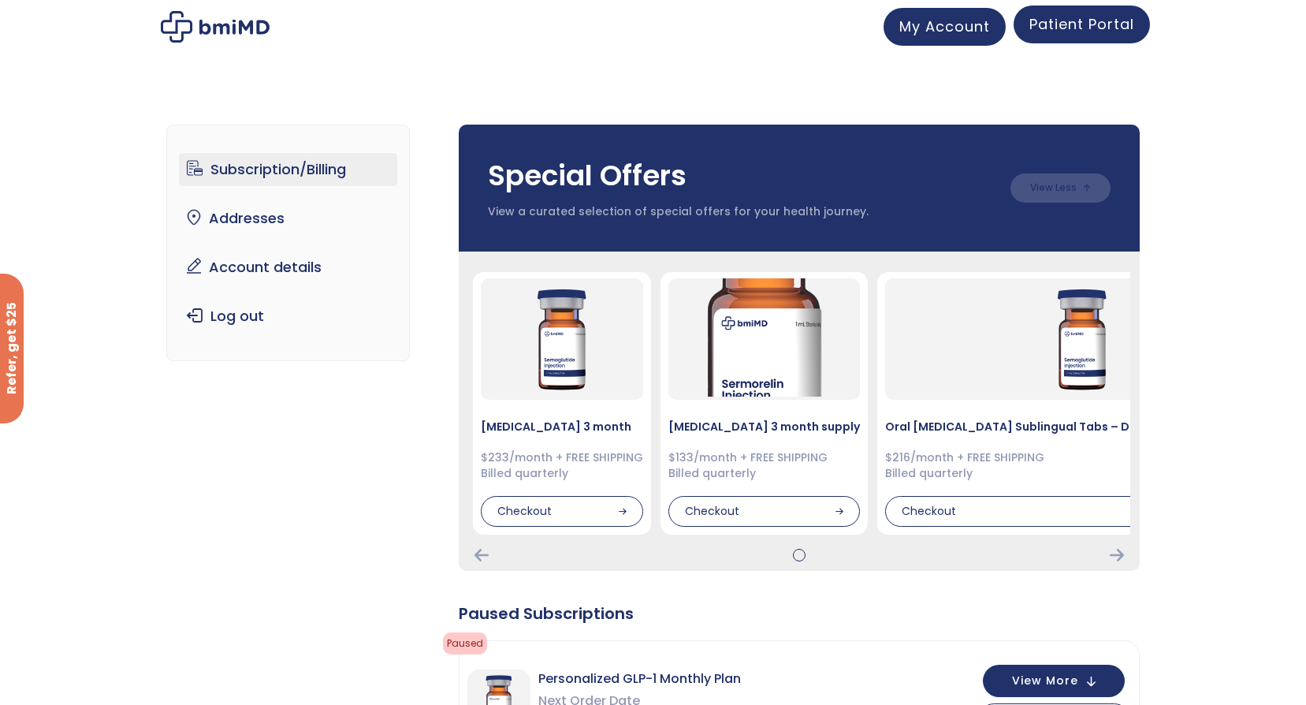
click at [1096, 26] on span "Patient Portal" at bounding box center [1081, 24] width 105 height 20
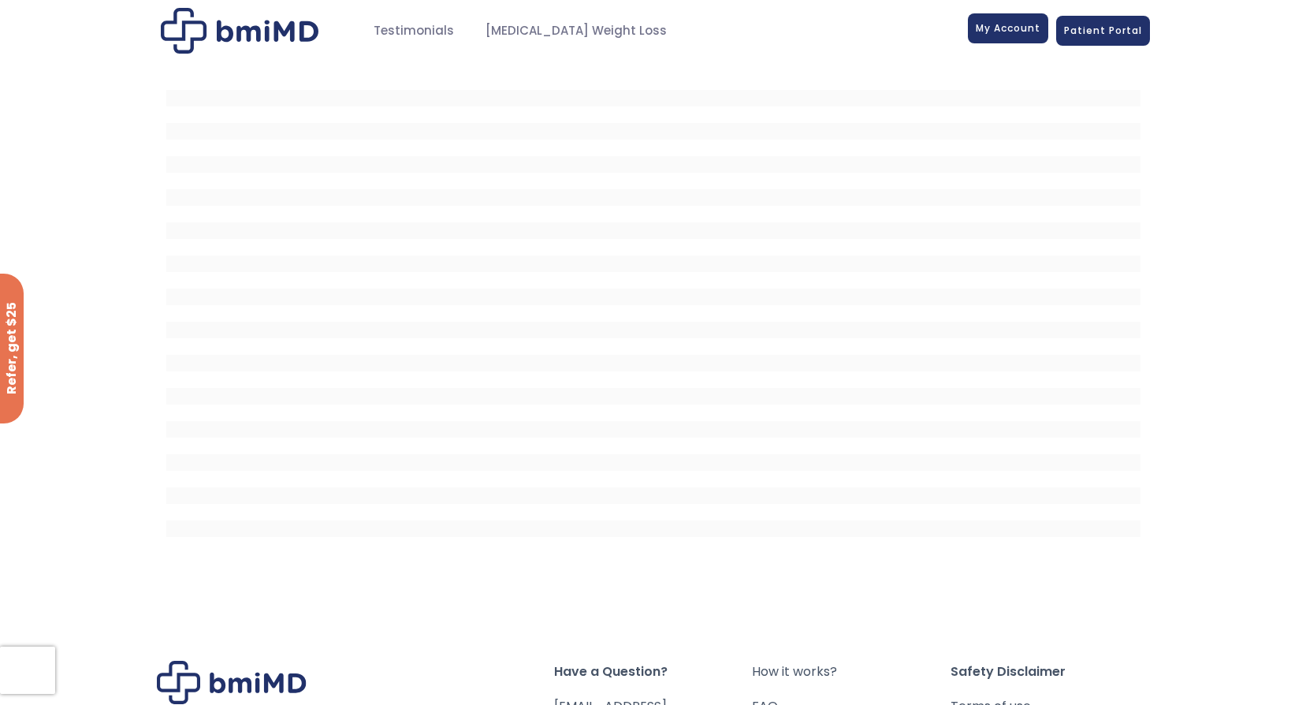
click at [1015, 18] on link "My Account" at bounding box center [1008, 28] width 80 height 30
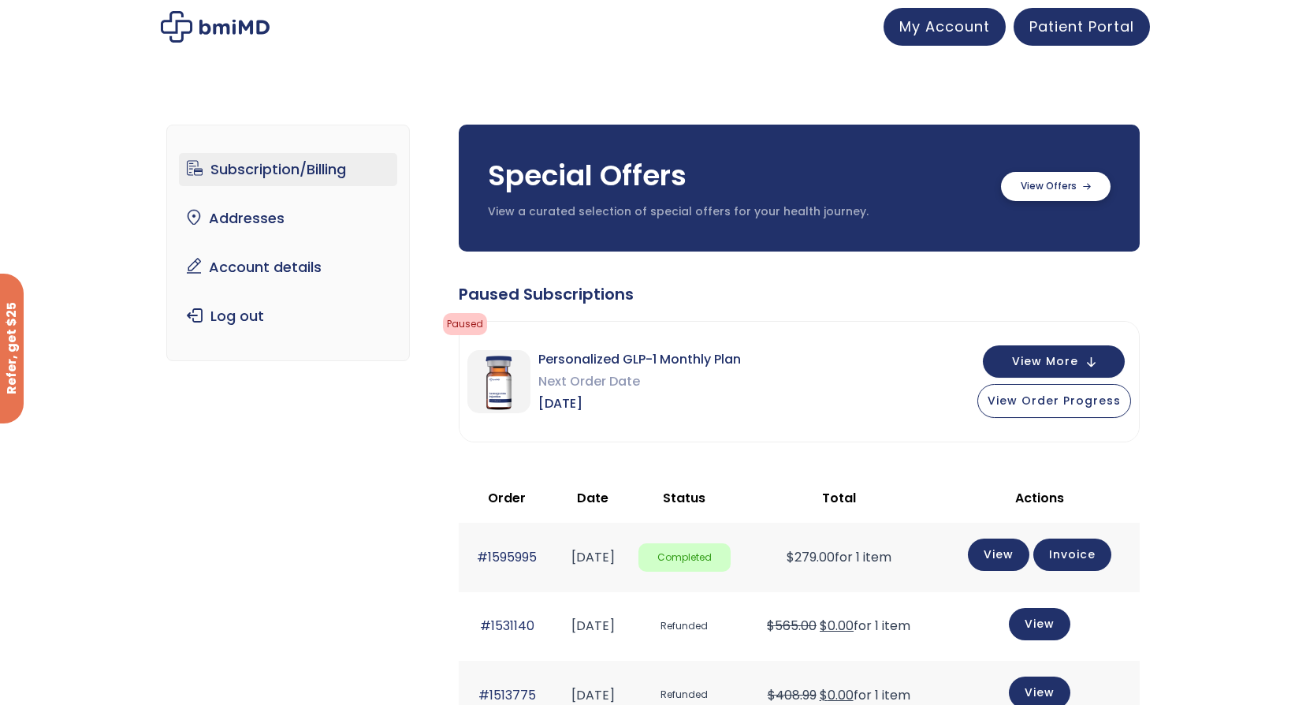
click at [1054, 177] on label at bounding box center [1056, 186] width 110 height 29
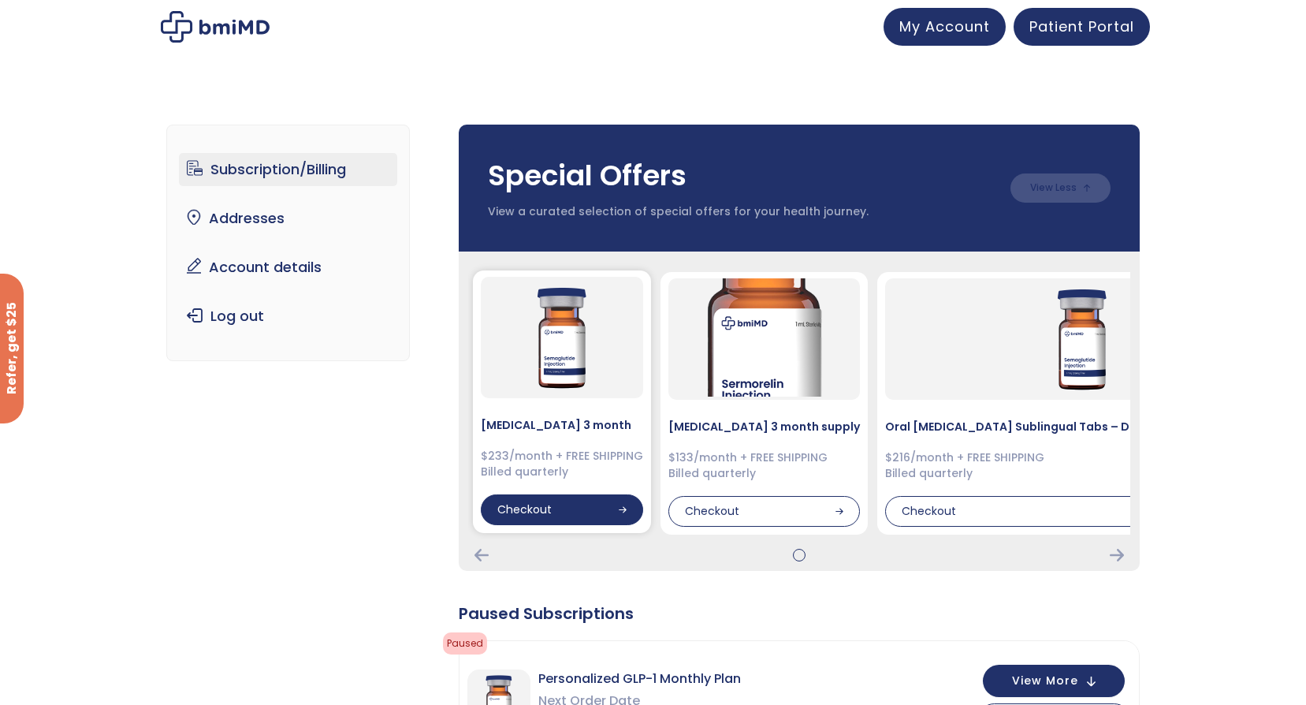
click at [577, 502] on div "Checkout" at bounding box center [562, 510] width 162 height 32
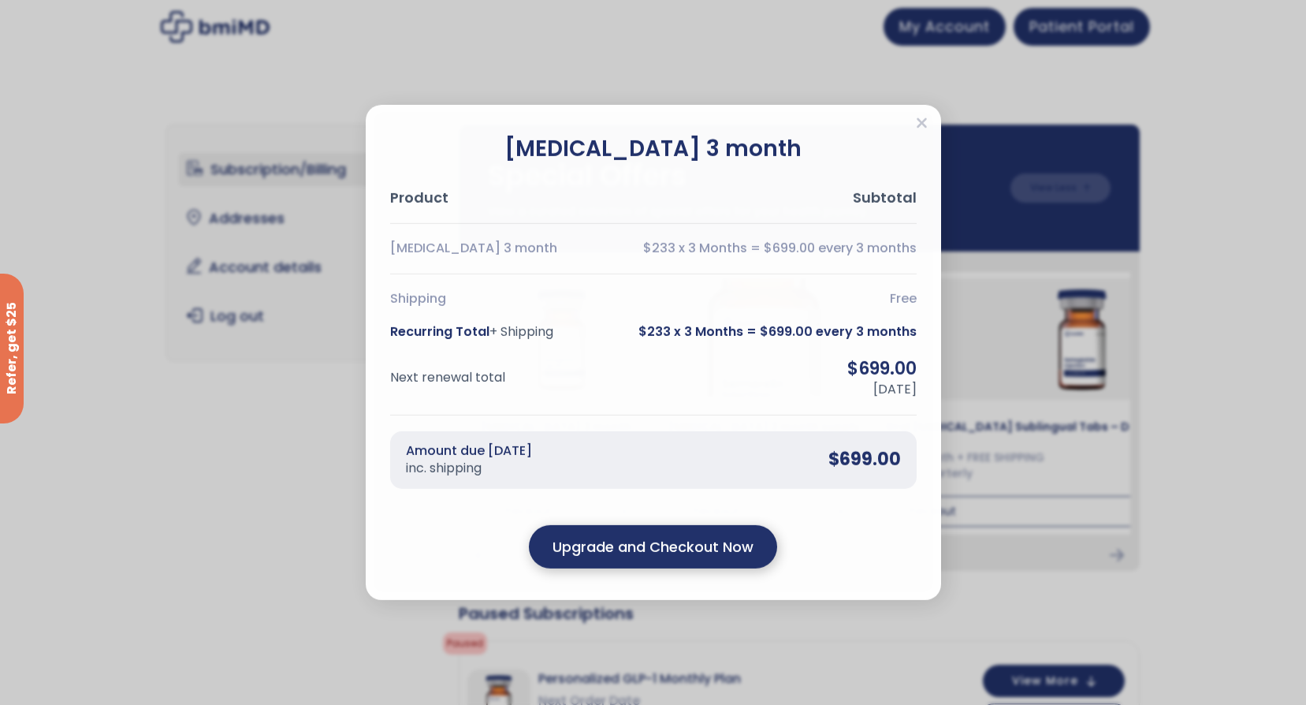
click at [690, 552] on output "Upgrade and Checkout Now" at bounding box center [653, 546] width 201 height 21
click at [266, 399] on div "Semaglutide 3 month Product Subtotal Semaglutide 3 month $233 x 3 Months = $699…" at bounding box center [653, 352] width 1306 height 705
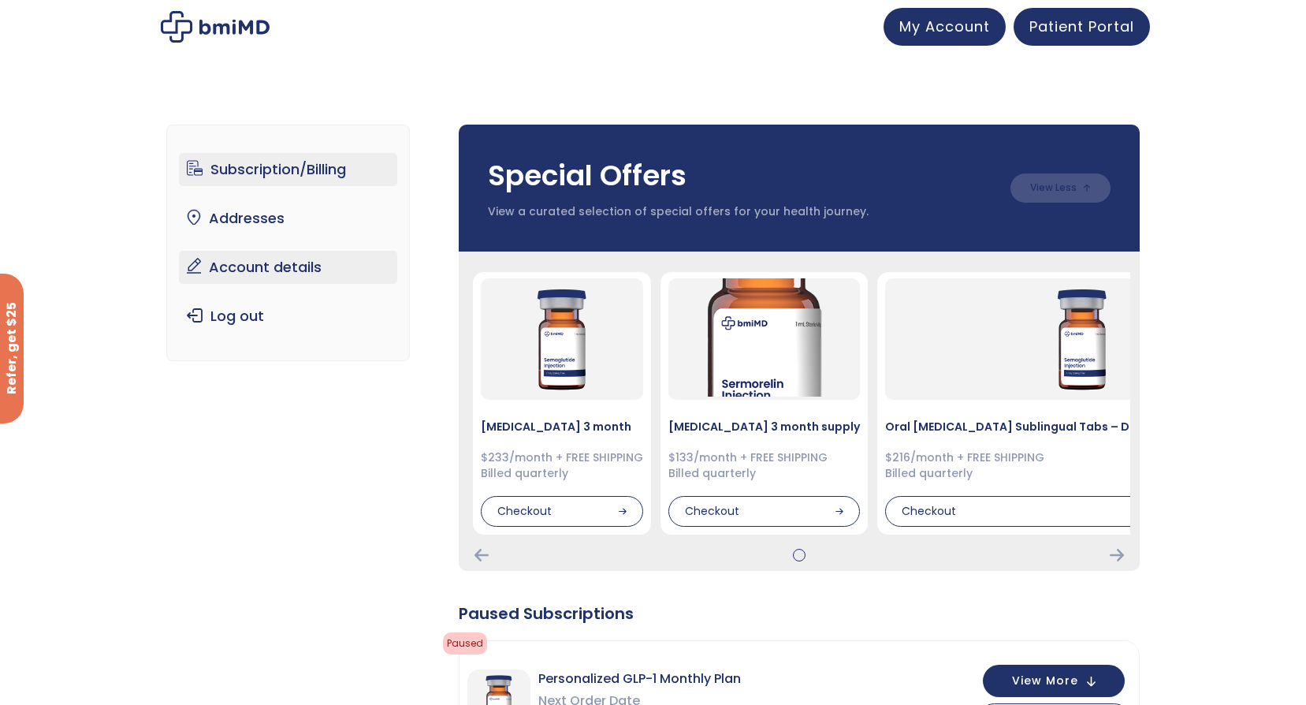
click at [245, 268] on link "Account details" at bounding box center [288, 267] width 218 height 33
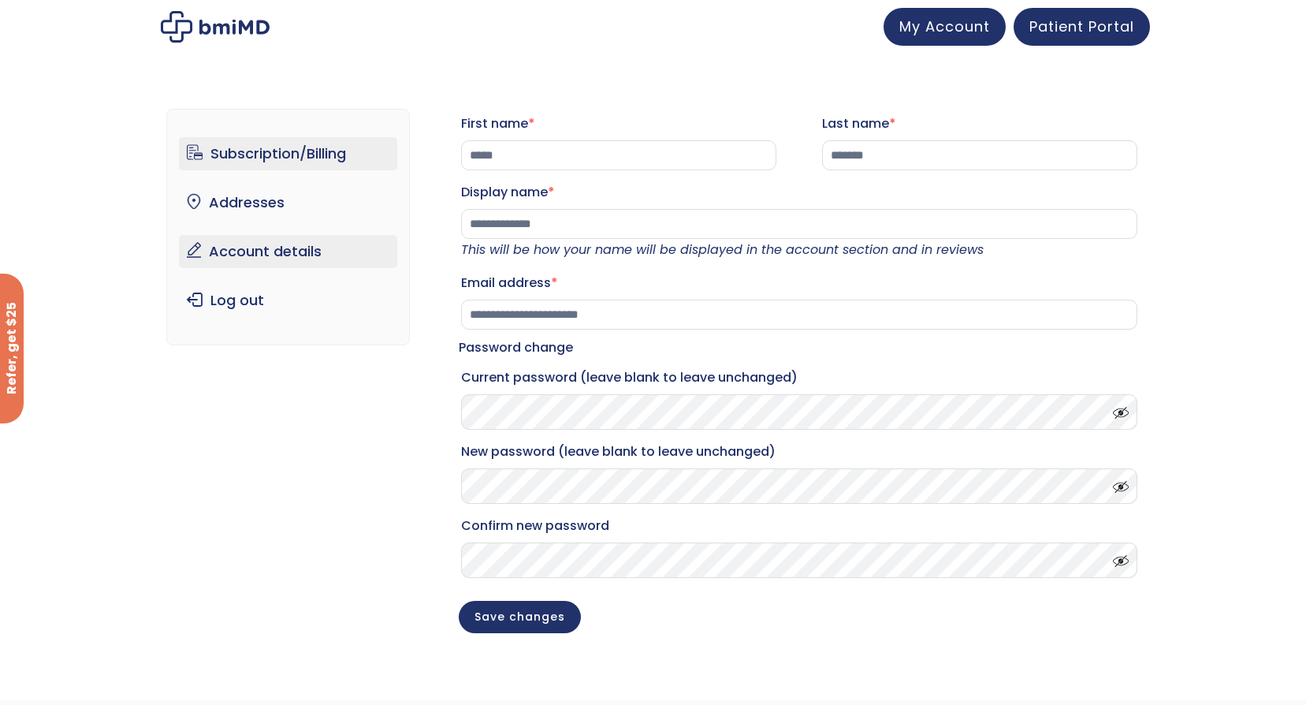
click at [303, 140] on link "Subscription/Billing" at bounding box center [288, 153] width 218 height 33
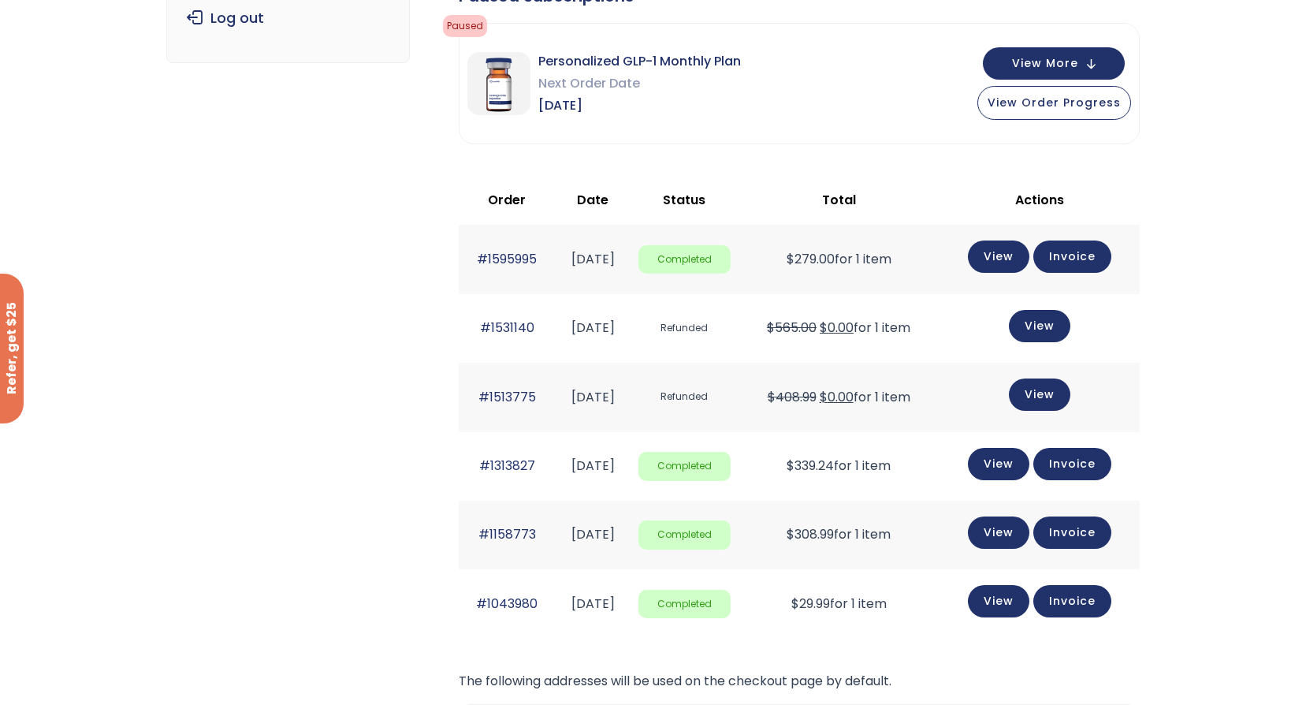
scroll to position [263, 0]
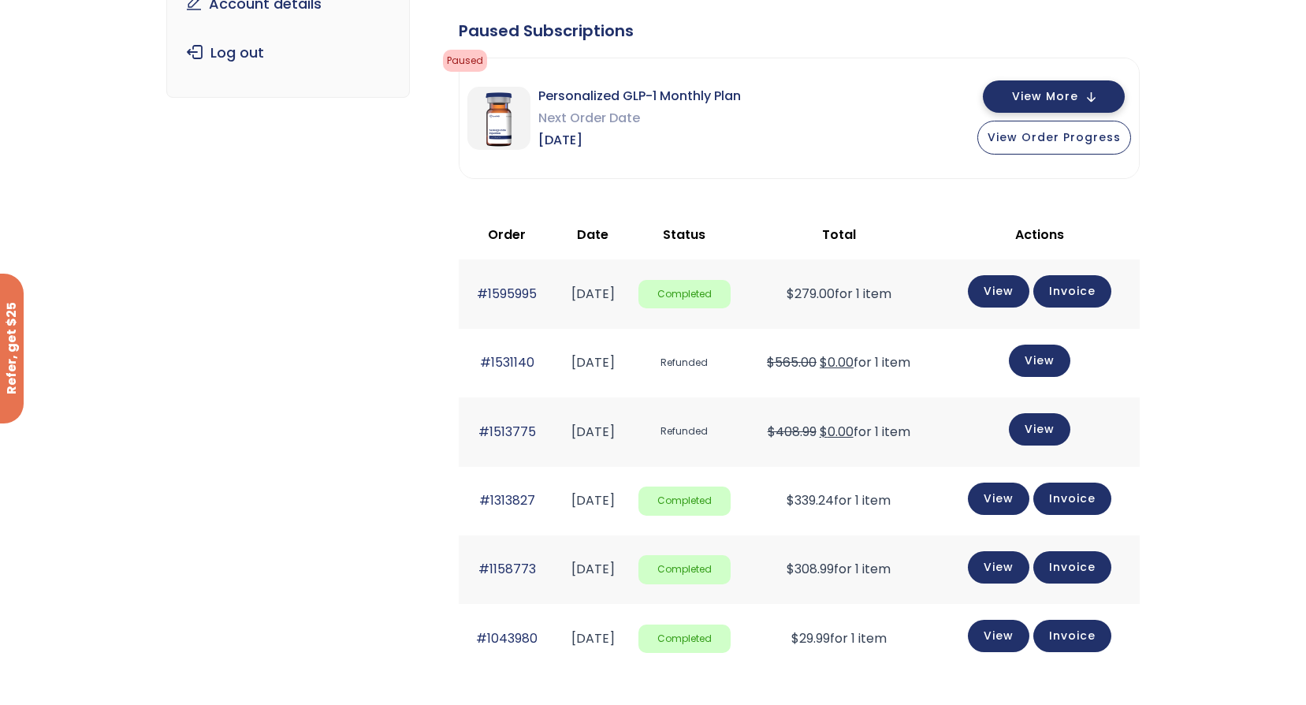
click at [1045, 93] on span "View More" at bounding box center [1045, 96] width 66 height 10
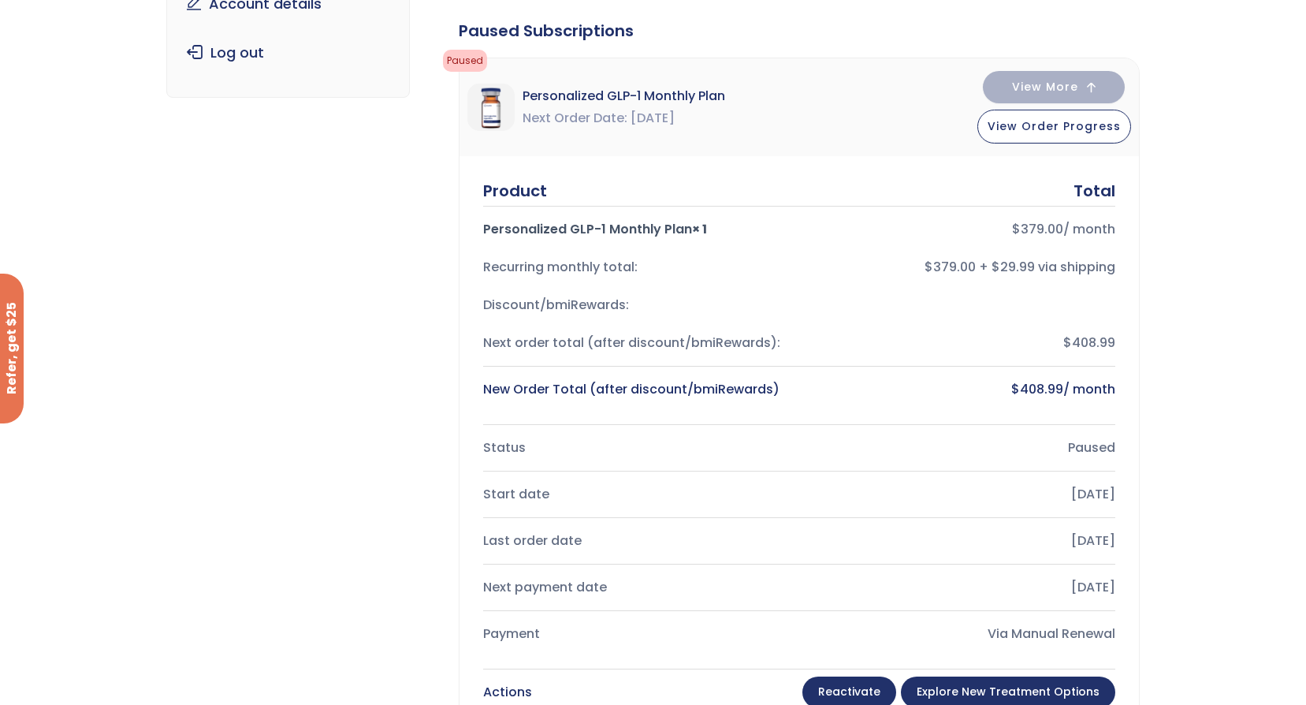
scroll to position [500, 0]
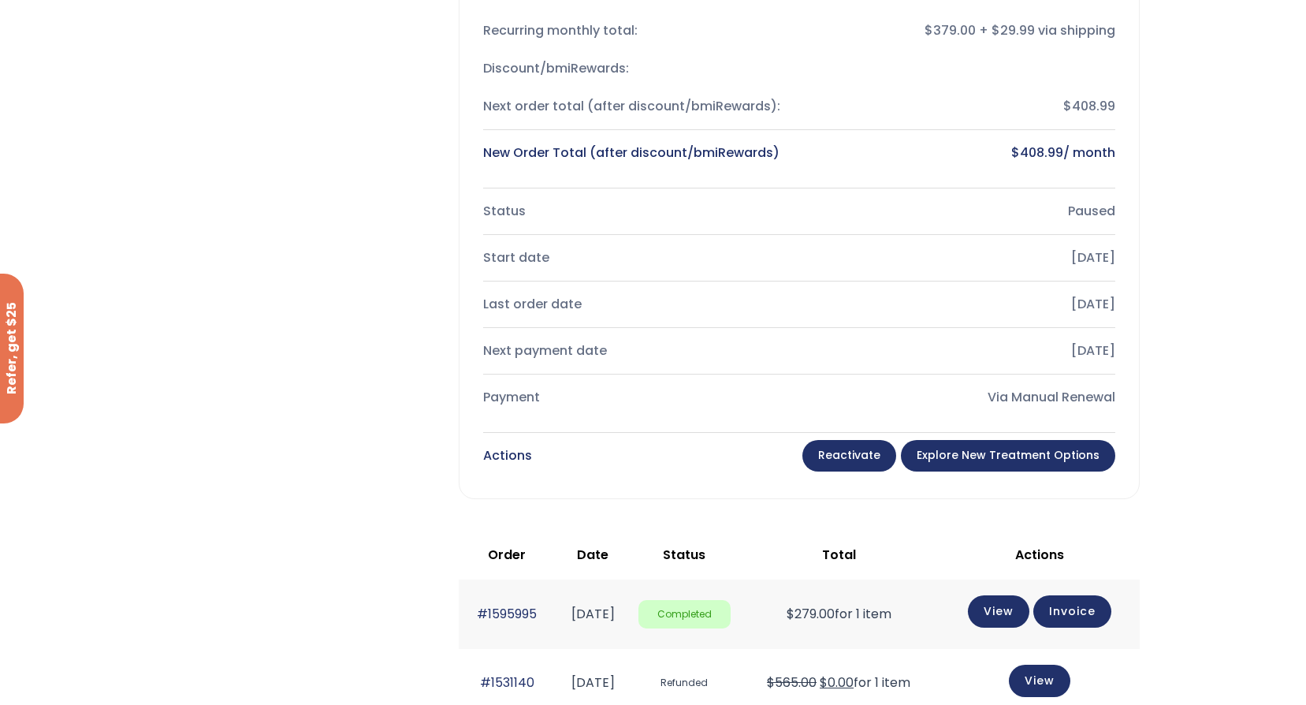
click at [838, 452] on link "Reactivate" at bounding box center [849, 456] width 94 height 32
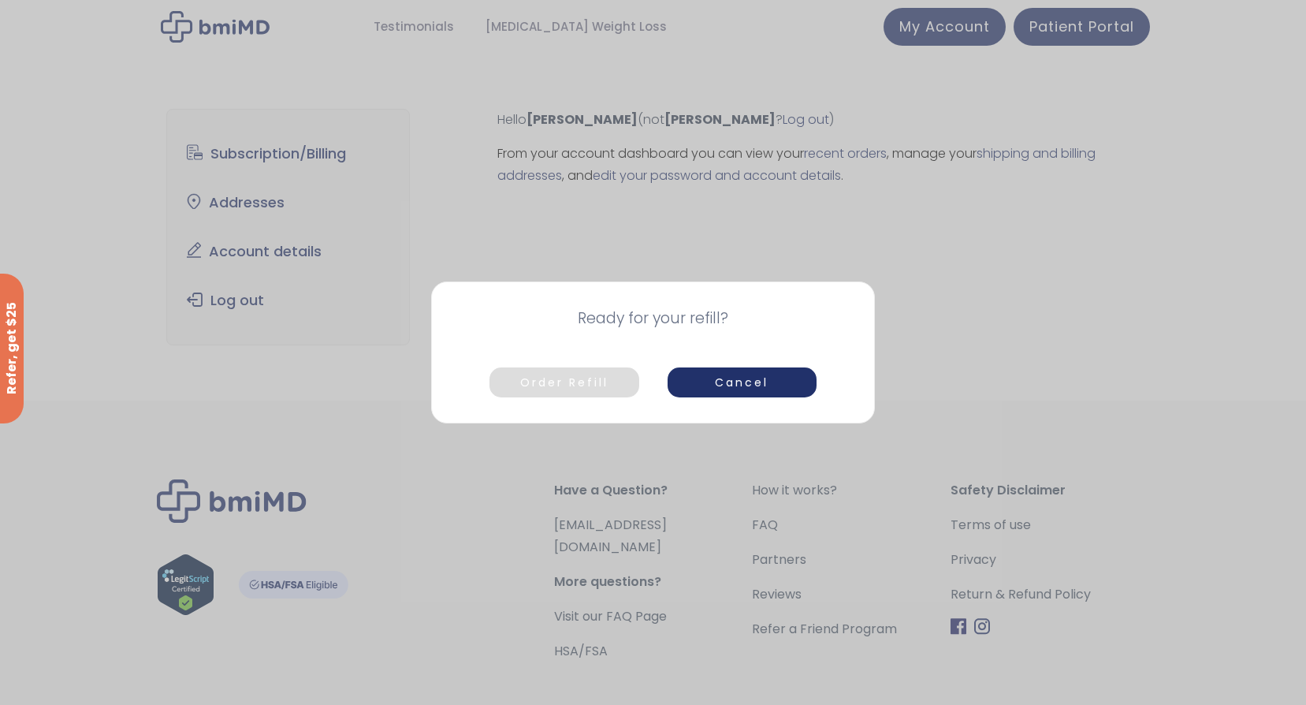
click at [597, 385] on button "Order Refill" at bounding box center [563, 382] width 149 height 30
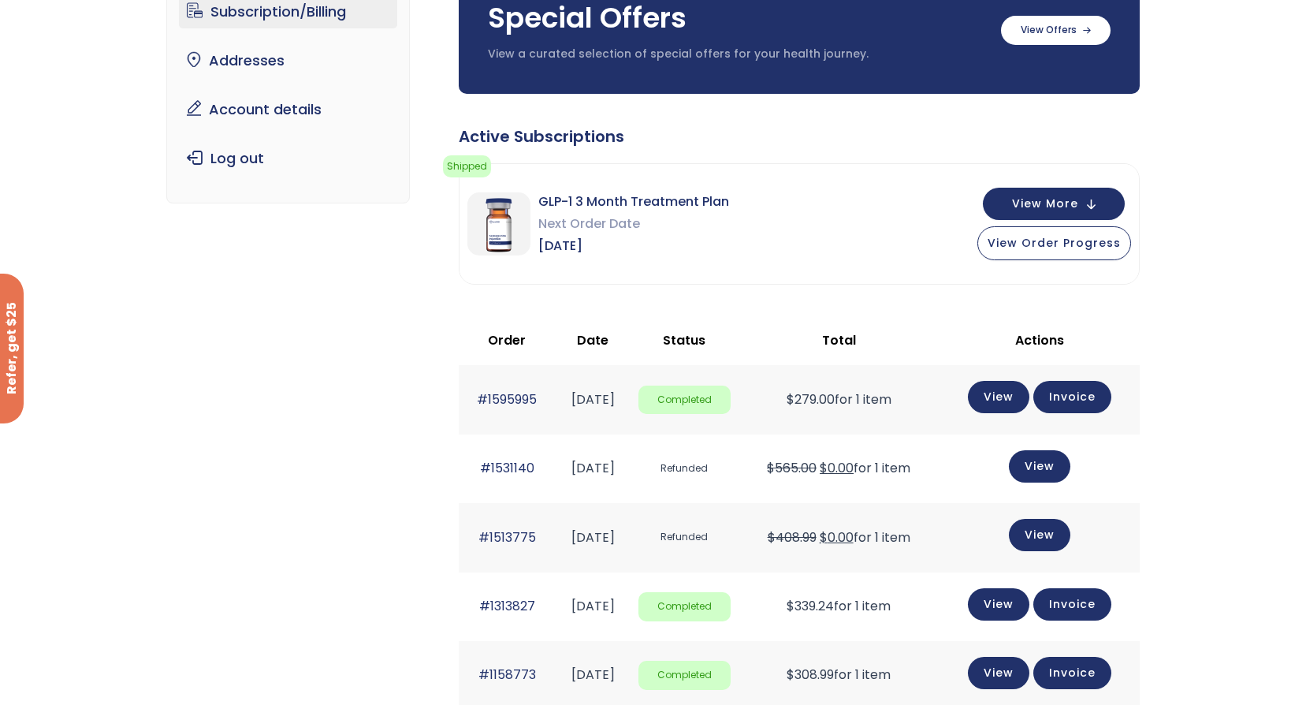
scroll to position [79, 0]
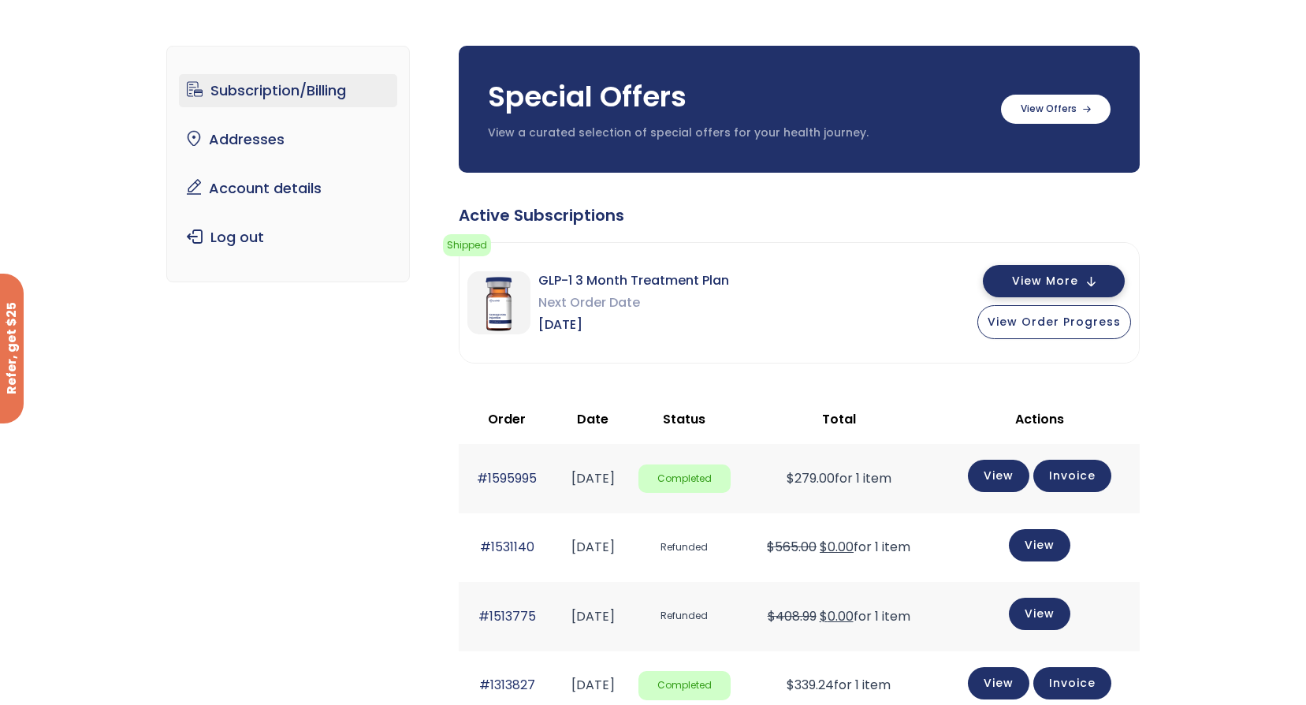
click at [1051, 277] on span "View More" at bounding box center [1045, 281] width 66 height 10
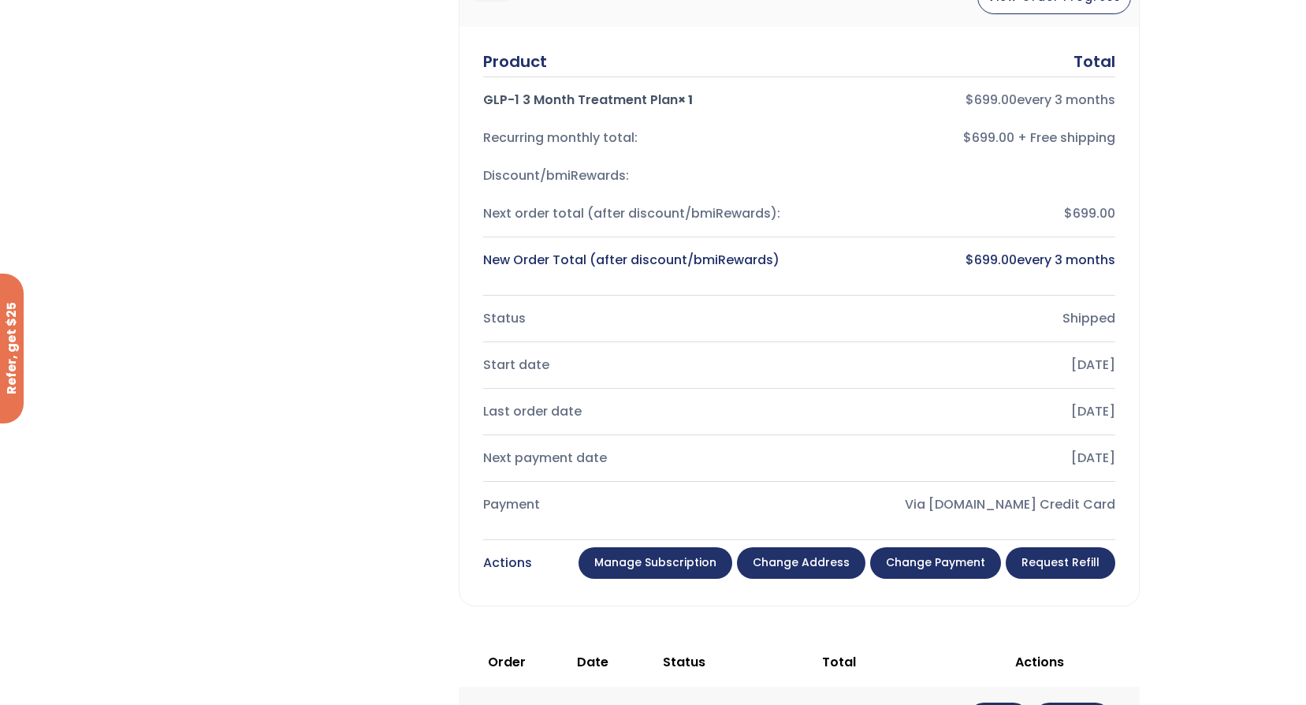
scroll to position [552, 0]
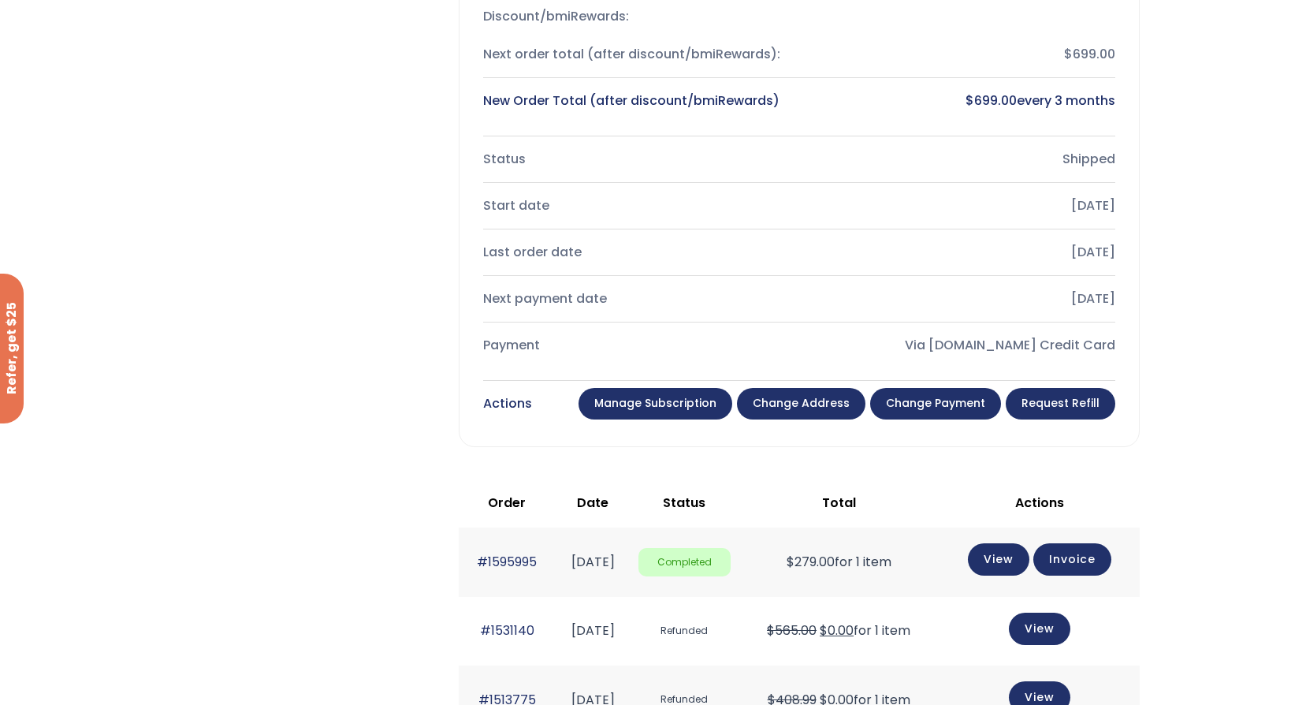
click at [674, 407] on link "Manage Subscription" at bounding box center [656, 404] width 154 height 32
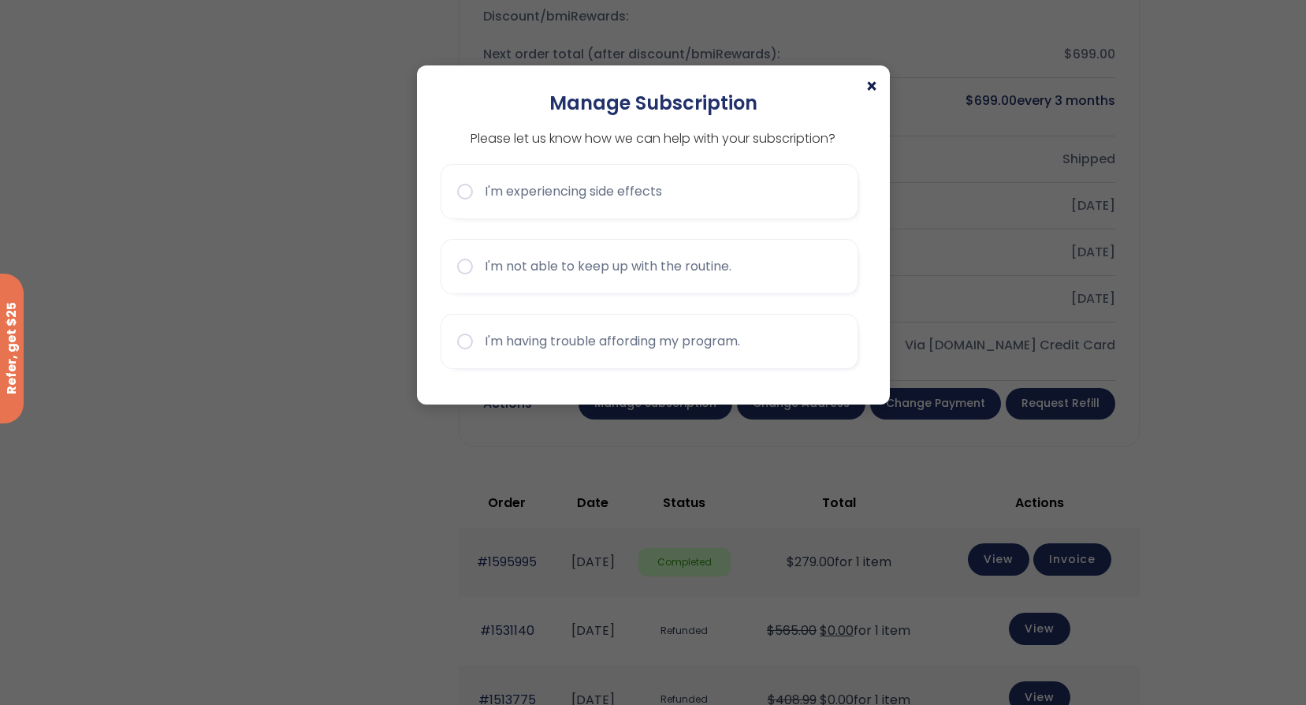
click at [868, 81] on span "×" at bounding box center [871, 86] width 13 height 19
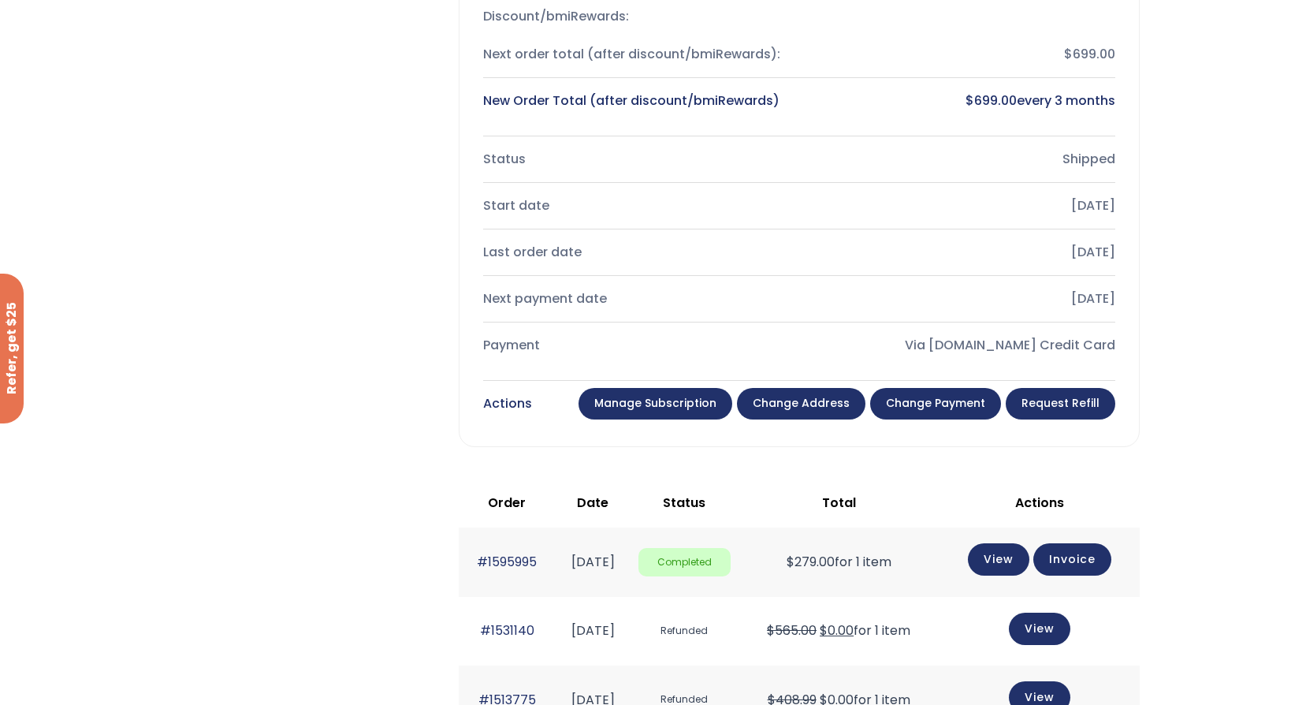
click at [939, 405] on link "Change payment" at bounding box center [935, 404] width 131 height 32
